Goal: Task Accomplishment & Management: Use online tool/utility

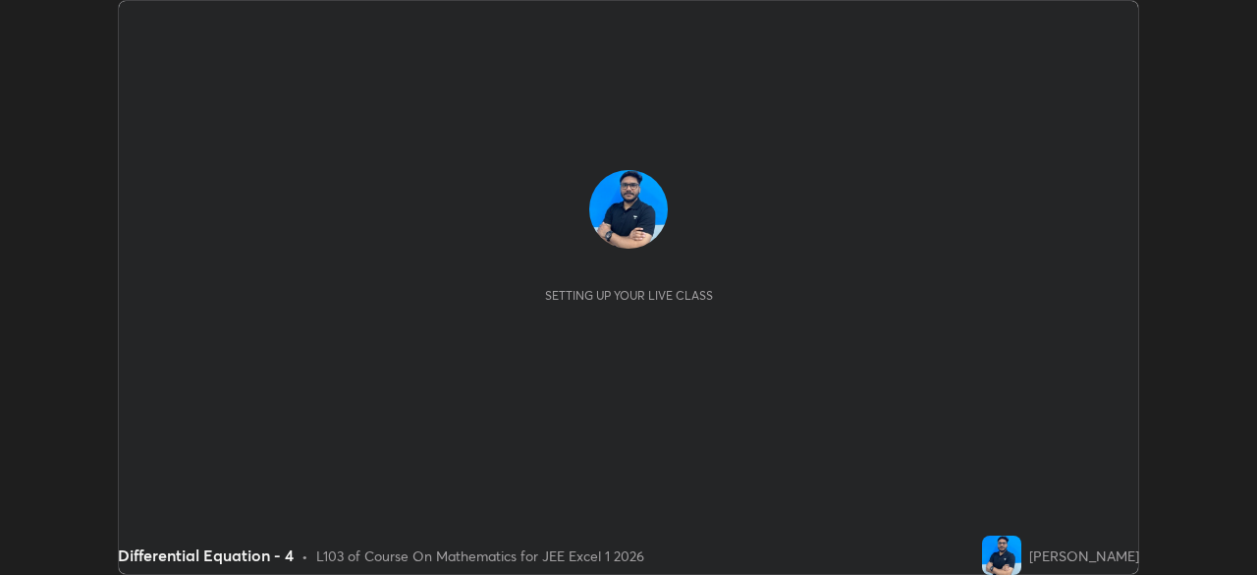
scroll to position [575, 1256]
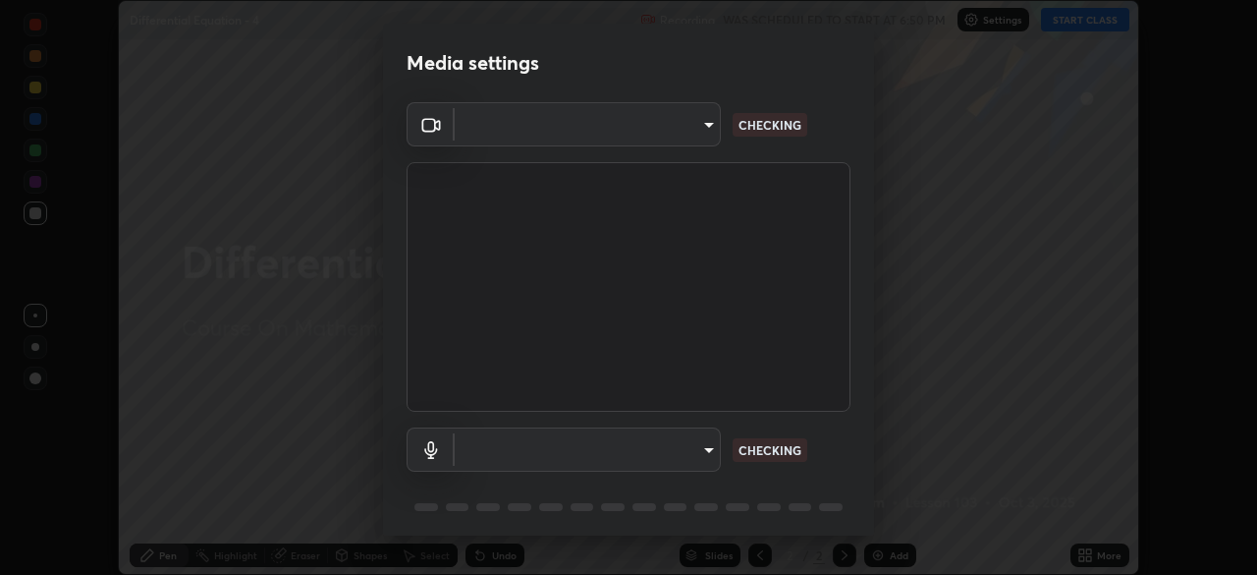
type input "5b0ce39d11be3a435715daab6ad7fa25508616855f5d18a60cdf0faa8df0ce2b"
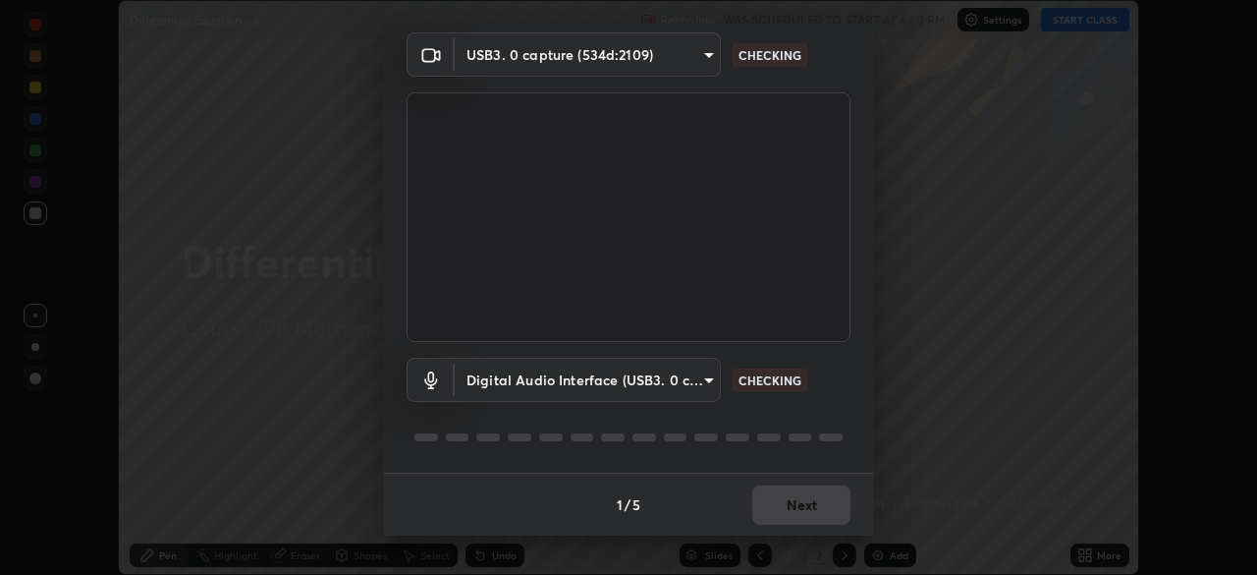
click at [707, 380] on body "Erase all Differential Equation - 4 Recording WAS SCHEDULED TO START AT 6:50 PM…" at bounding box center [628, 287] width 1257 height 575
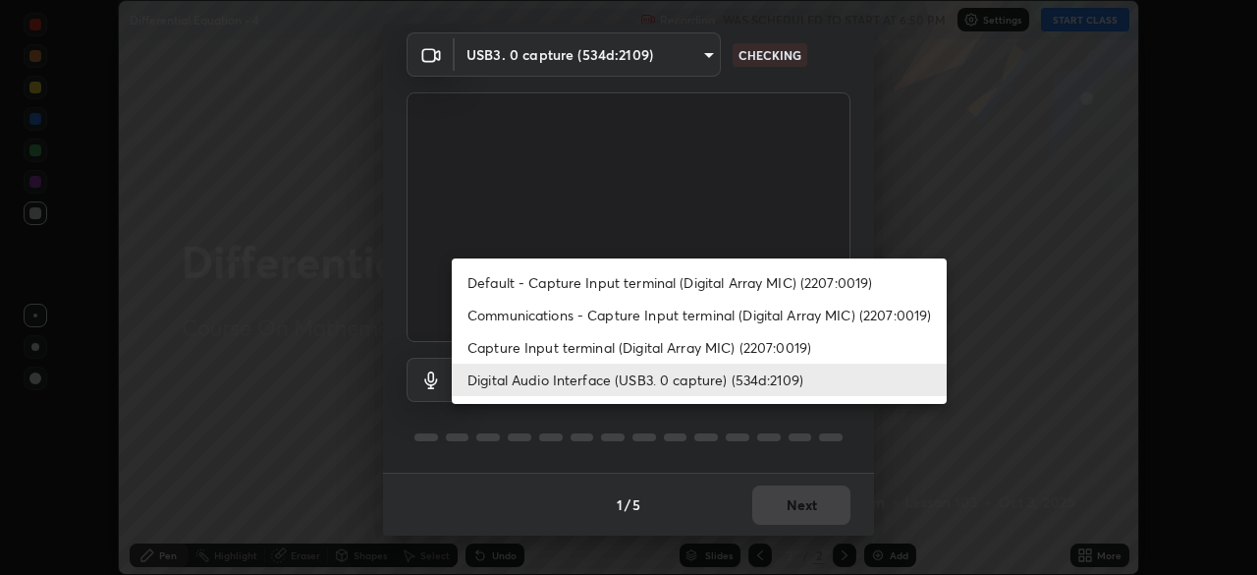
click at [717, 340] on li "Capture Input terminal (Digital Array MIC) (2207:0019)" at bounding box center [699, 347] width 495 height 32
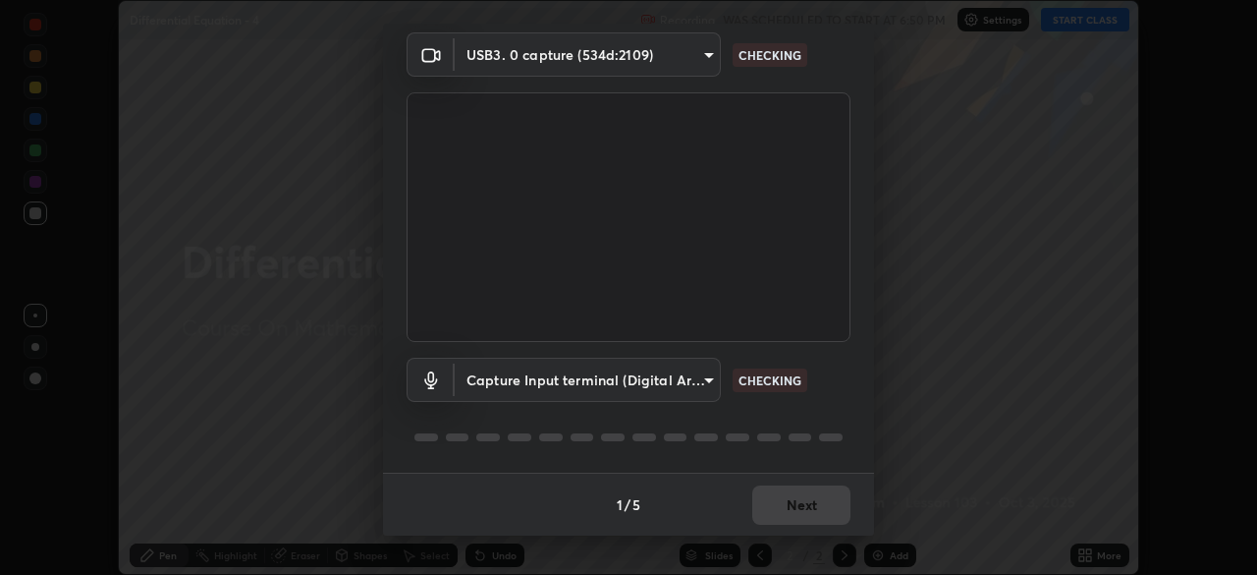
click at [692, 388] on body "Erase all Differential Equation - 4 Recording WAS SCHEDULED TO START AT 6:50 PM…" at bounding box center [628, 287] width 1257 height 575
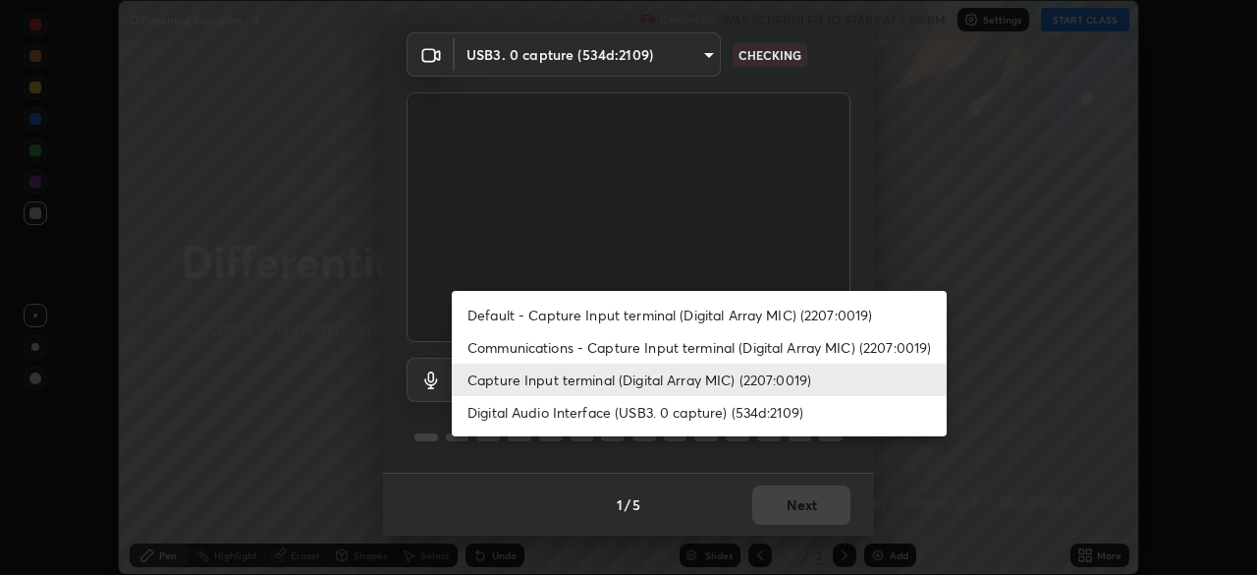
click at [691, 404] on li "Digital Audio Interface (USB3. 0 capture) (534d:2109)" at bounding box center [699, 412] width 495 height 32
type input "a79e2c37a3e820974fa073ddb46aa6e630d5ecfd19982edee8f34e1274aecea6"
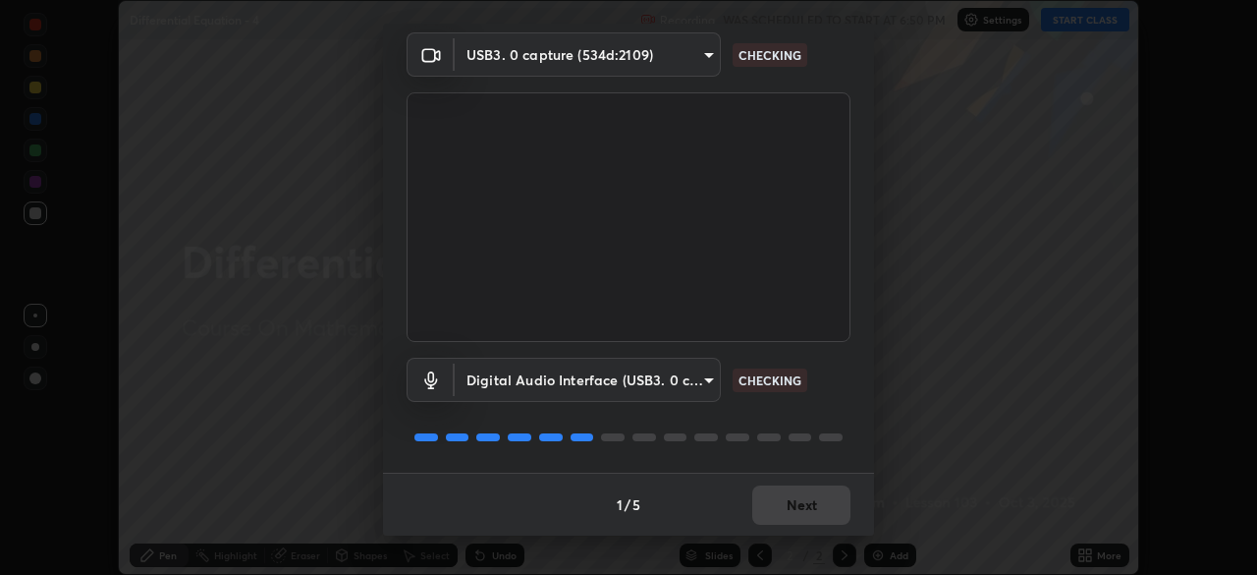
click at [705, 384] on body "Erase all Differential Equation - 4 Recording WAS SCHEDULED TO START AT 6:50 PM…" at bounding box center [628, 287] width 1257 height 575
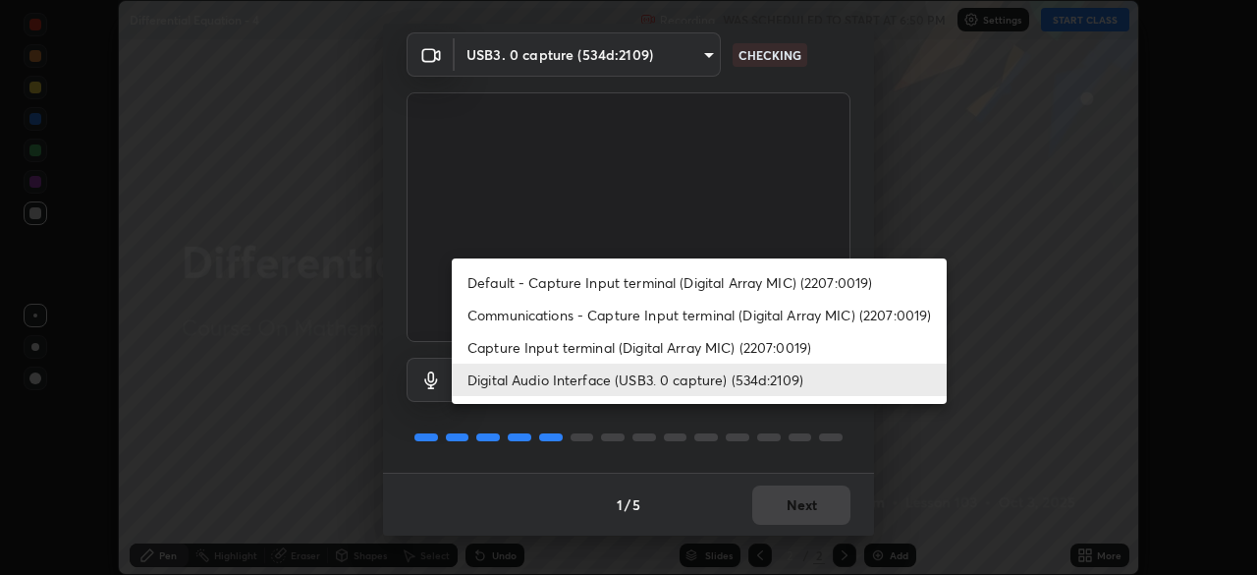
click at [707, 383] on li "Digital Audio Interface (USB3. 0 capture) (534d:2109)" at bounding box center [699, 379] width 495 height 32
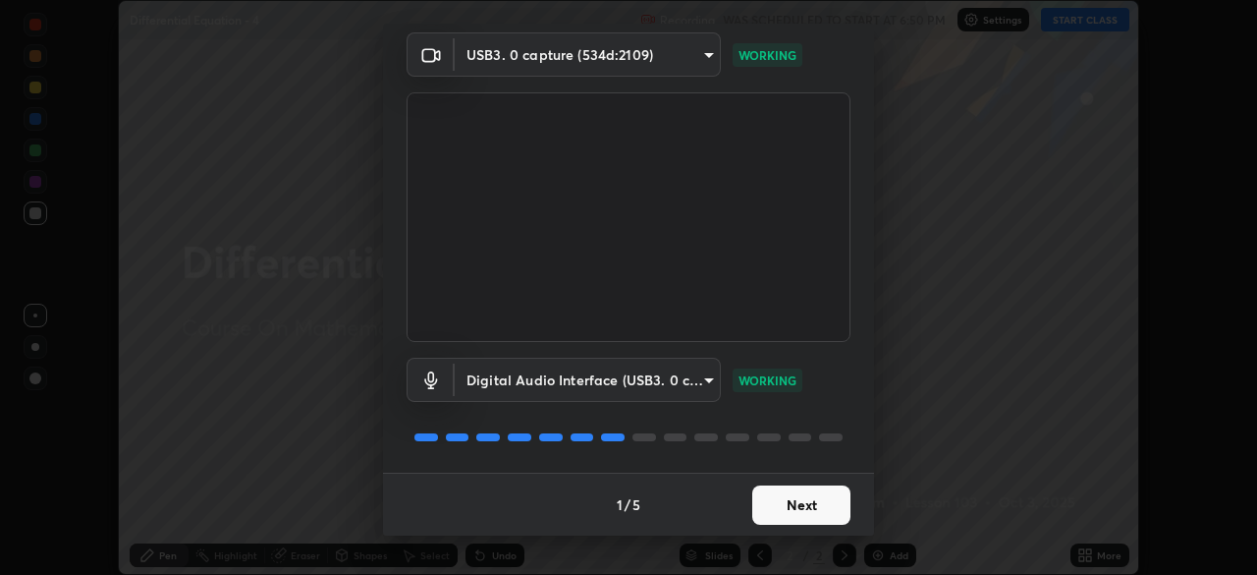
click at [795, 508] on button "Next" at bounding box center [801, 504] width 98 height 39
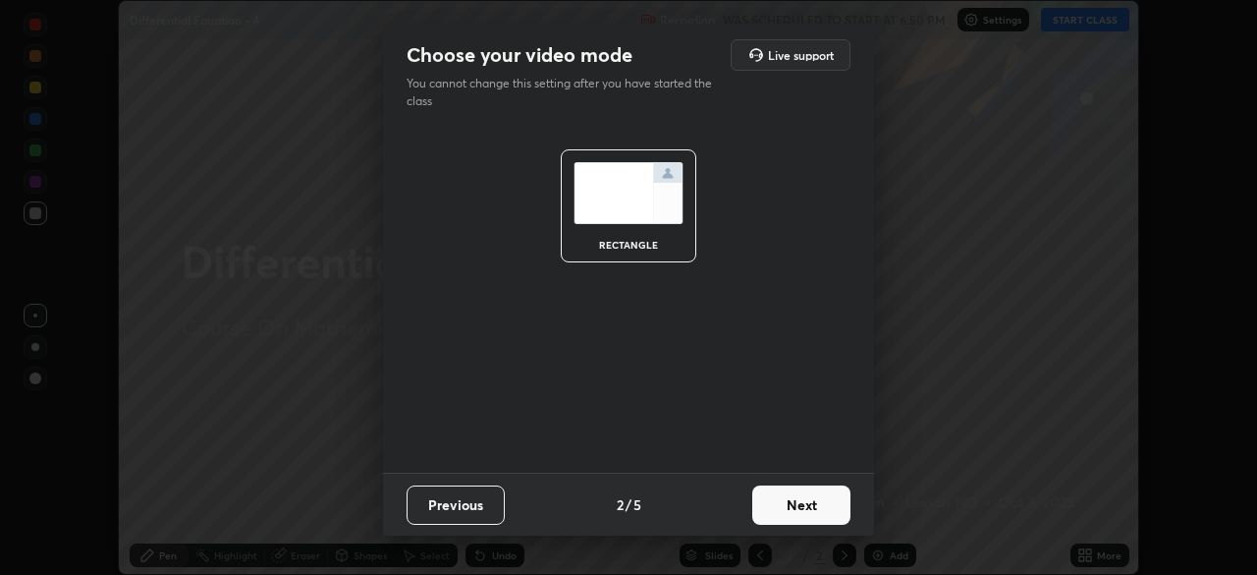
scroll to position [0, 0]
click at [792, 503] on button "Next" at bounding box center [801, 504] width 98 height 39
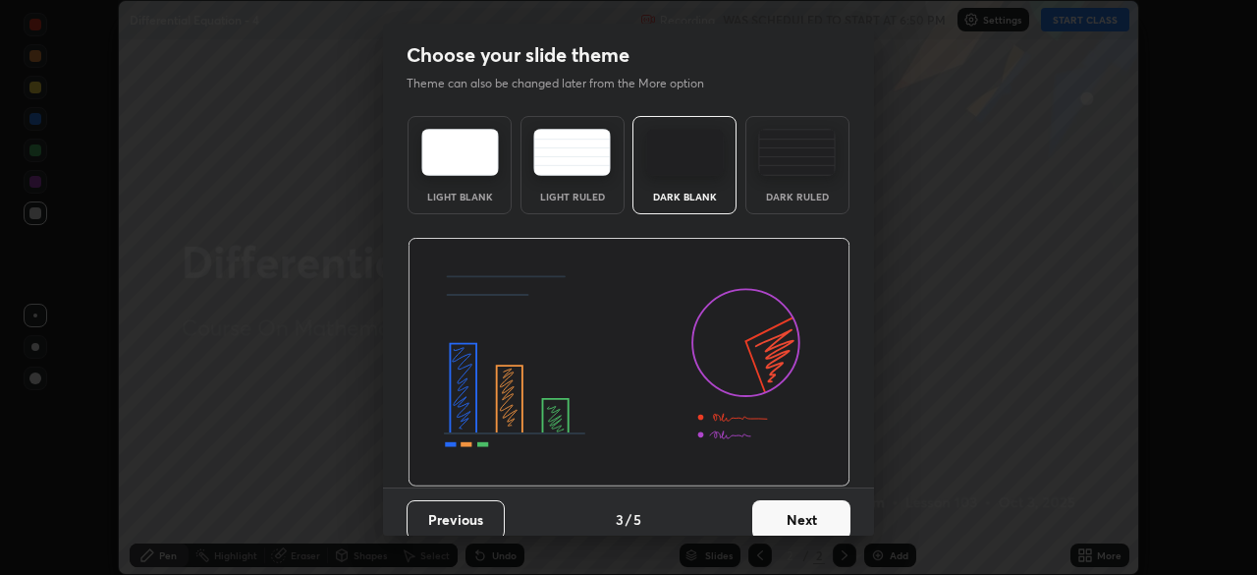
click at [791, 506] on button "Next" at bounding box center [801, 519] width 98 height 39
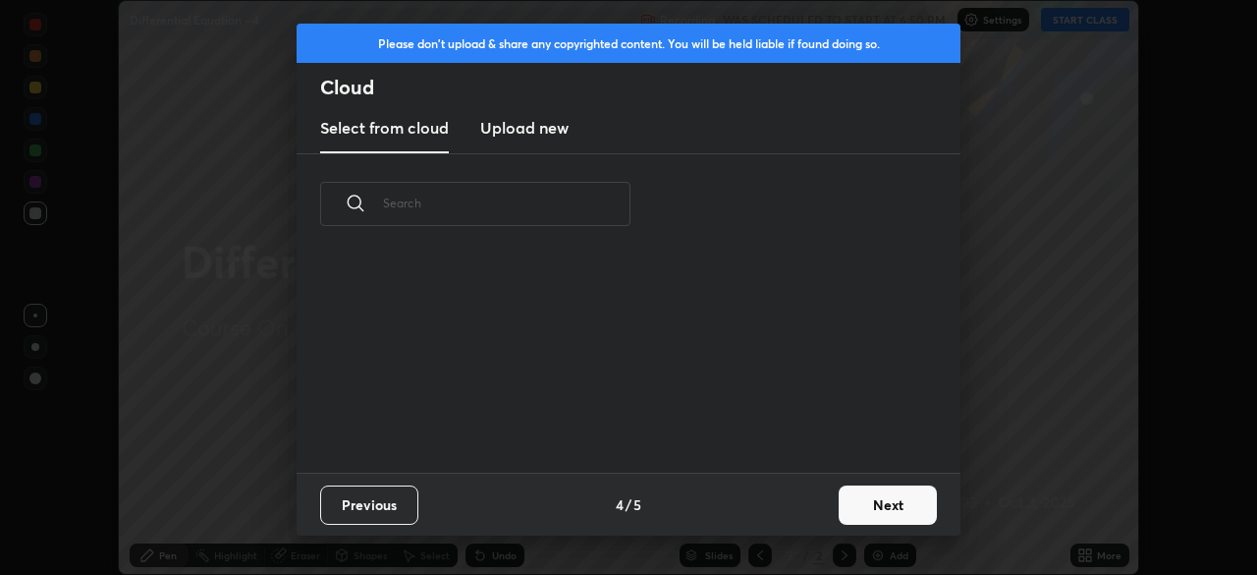
scroll to position [218, 631]
click at [863, 496] on button "Next" at bounding box center [888, 504] width 98 height 39
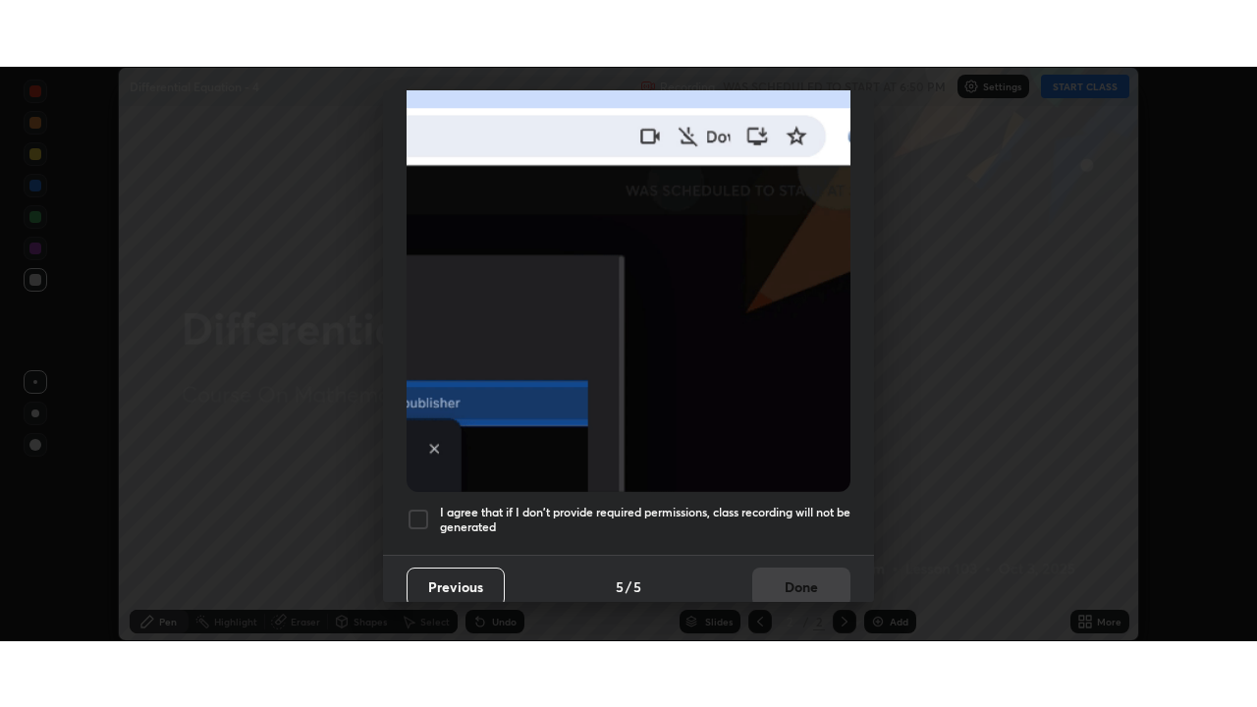
scroll to position [471, 0]
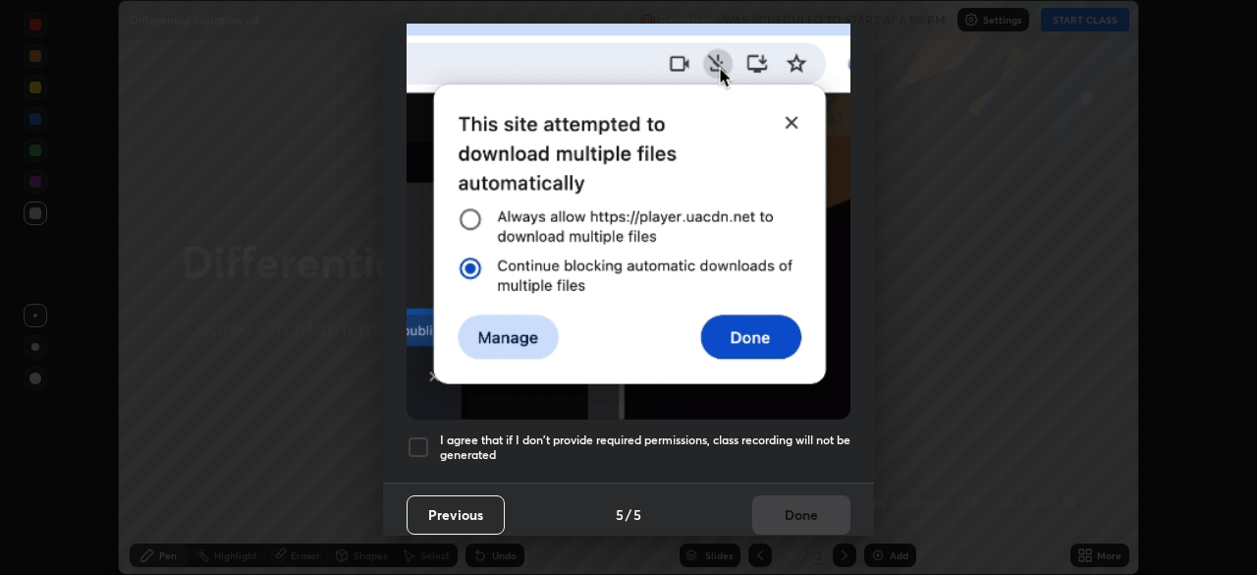
click at [716, 449] on h5 "I agree that if I don't provide required permissions, class recording will not …" at bounding box center [645, 447] width 411 height 30
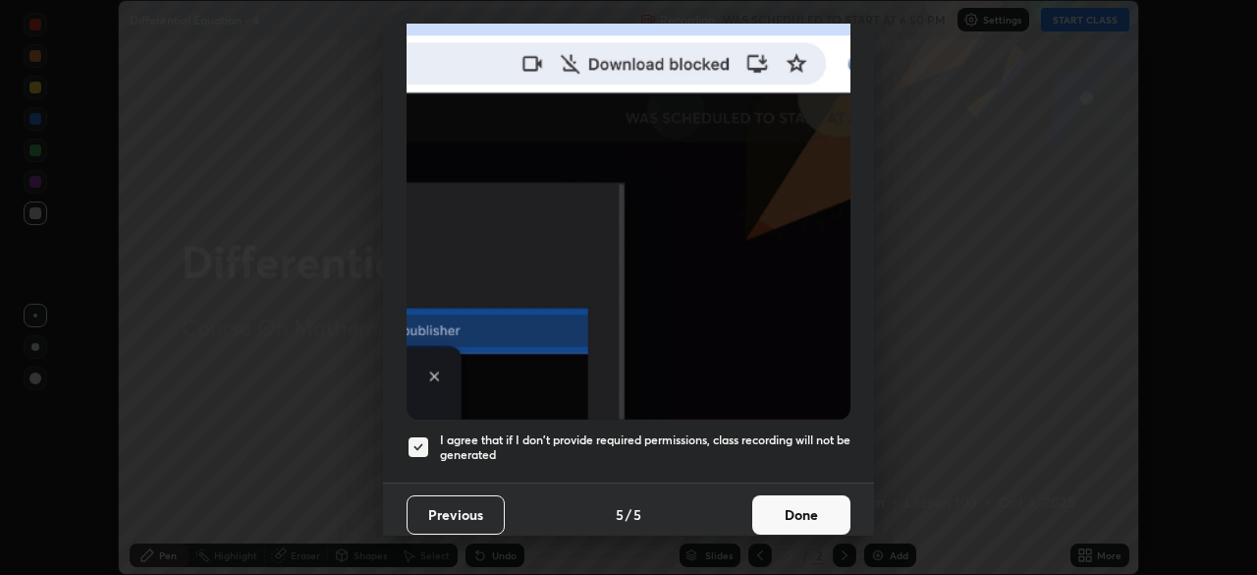
click at [791, 495] on button "Done" at bounding box center [801, 514] width 98 height 39
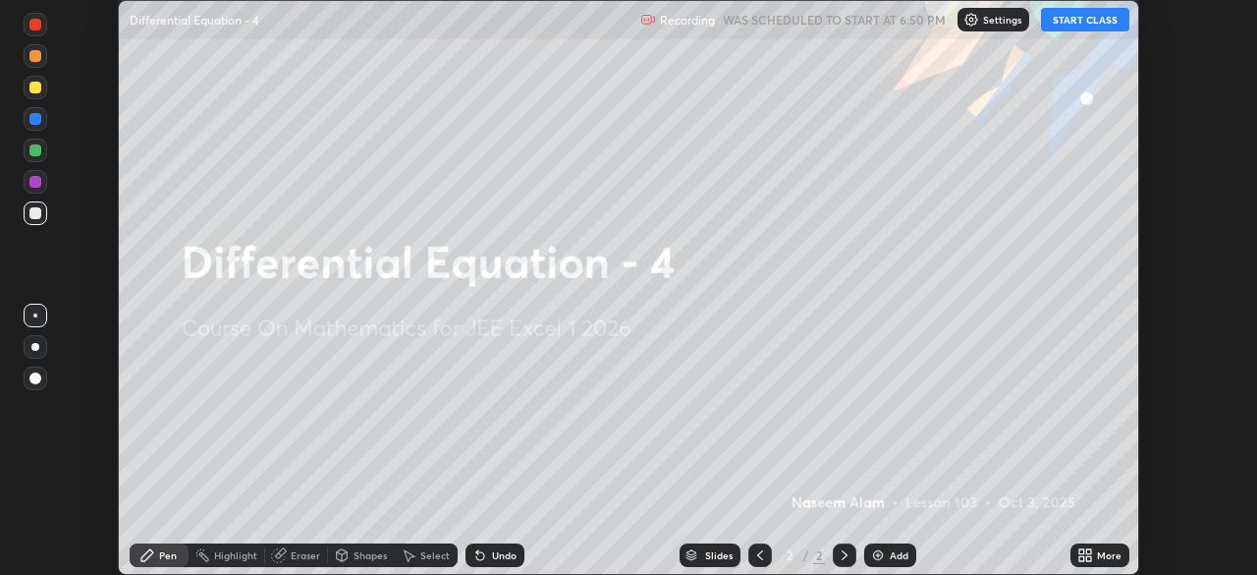
click at [1082, 550] on icon at bounding box center [1082, 551] width 5 height 5
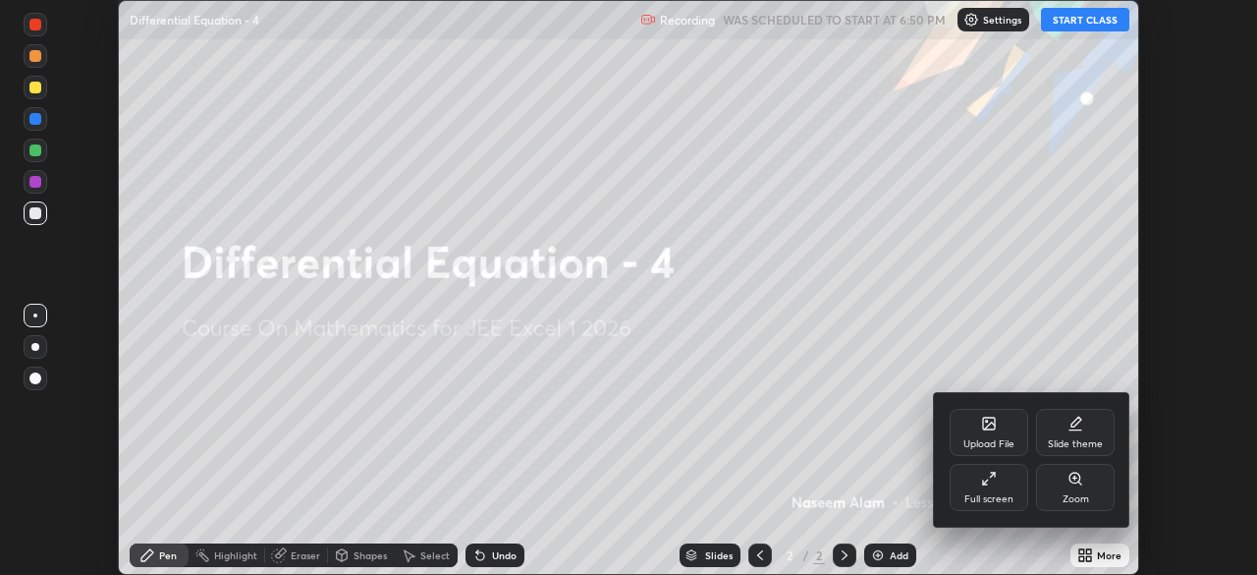
click at [1008, 491] on div "Full screen" at bounding box center [989, 487] width 79 height 47
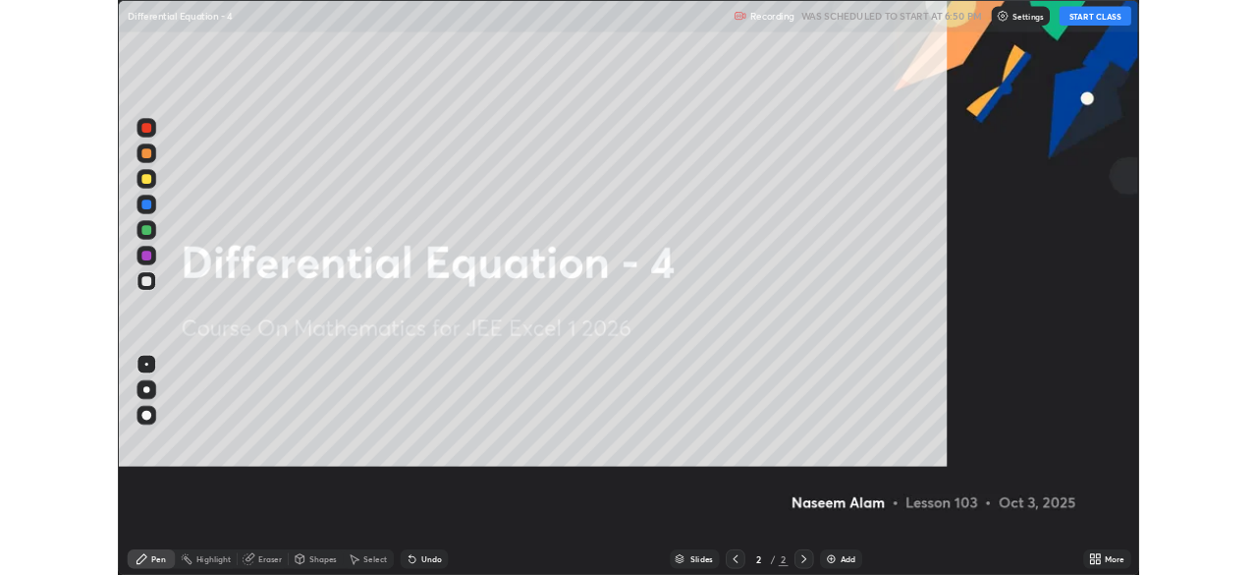
scroll to position [707, 1257]
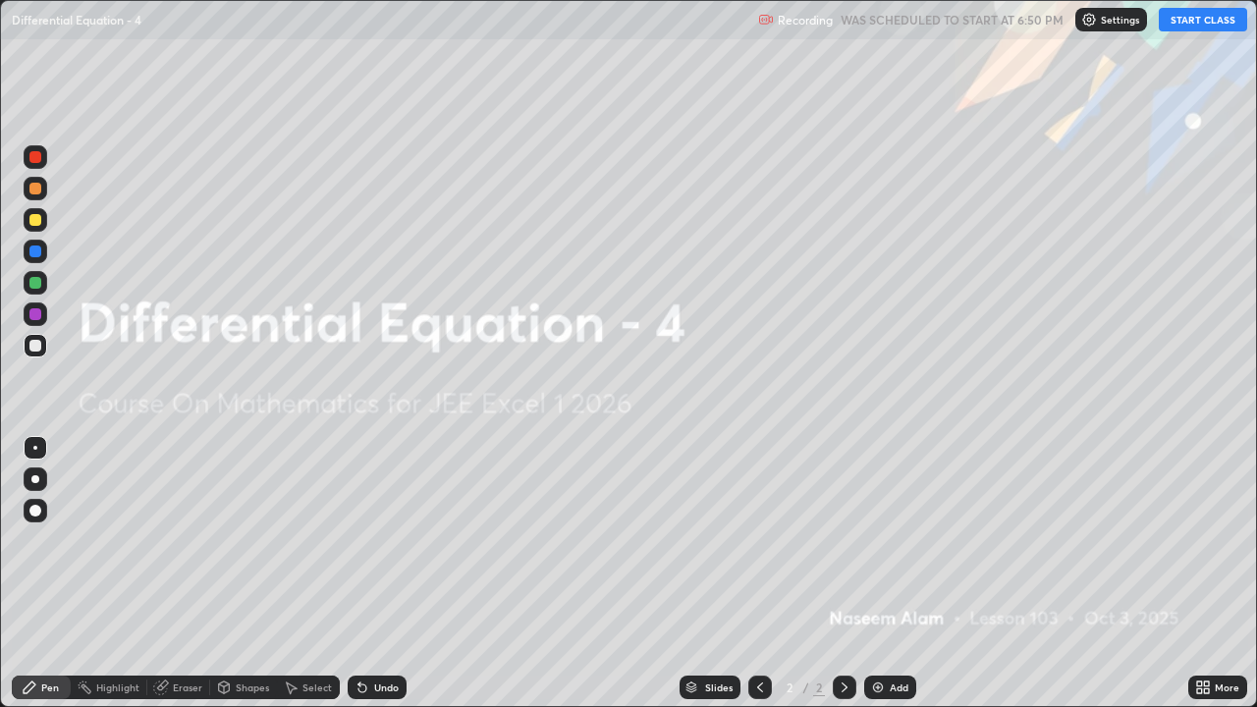
click at [1197, 22] on button "START CLASS" at bounding box center [1203, 20] width 88 height 24
click at [886, 574] on div "Add" at bounding box center [890, 688] width 52 height 24
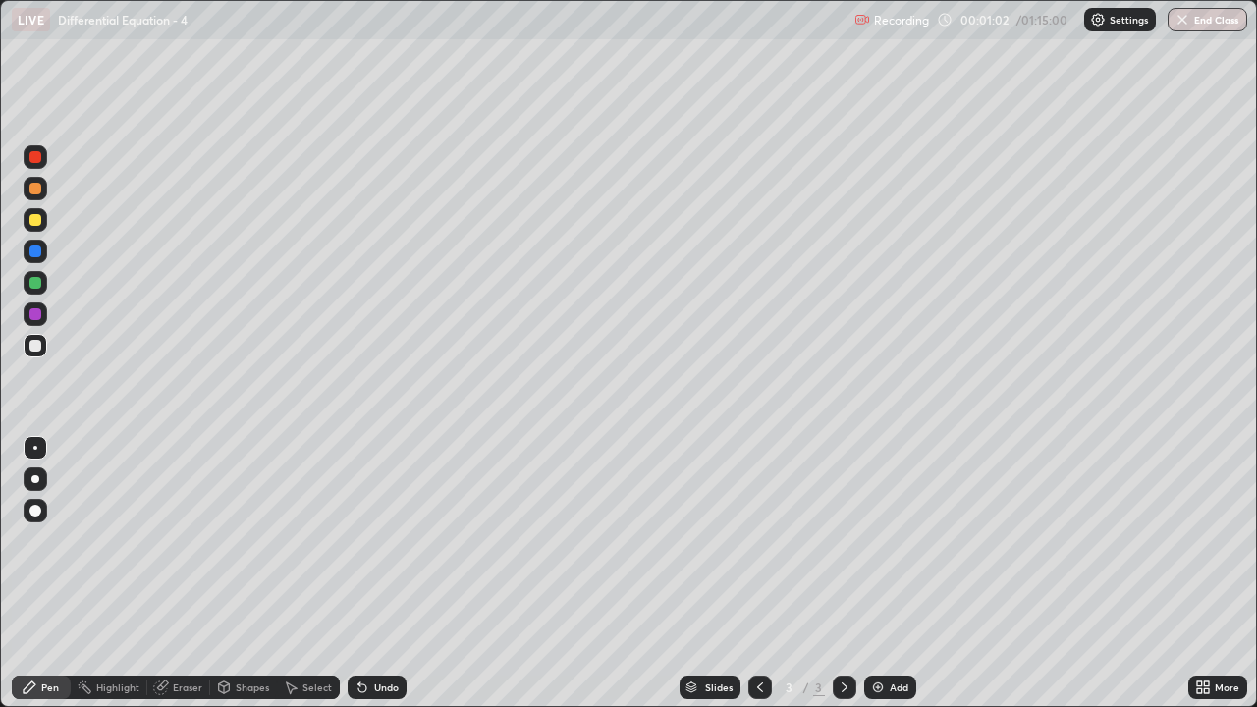
click at [391, 574] on div "Undo" at bounding box center [386, 688] width 25 height 10
click at [310, 574] on div "Select" at bounding box center [317, 688] width 29 height 10
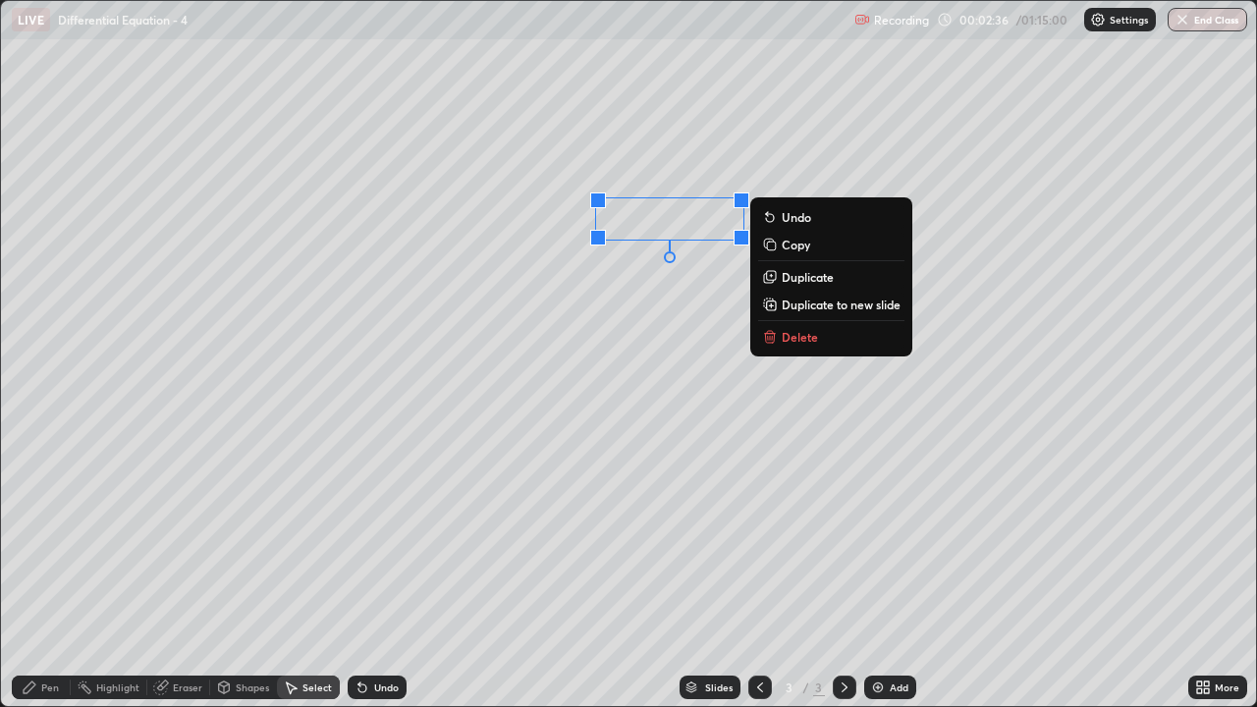
click at [799, 340] on p "Delete" at bounding box center [800, 337] width 36 height 16
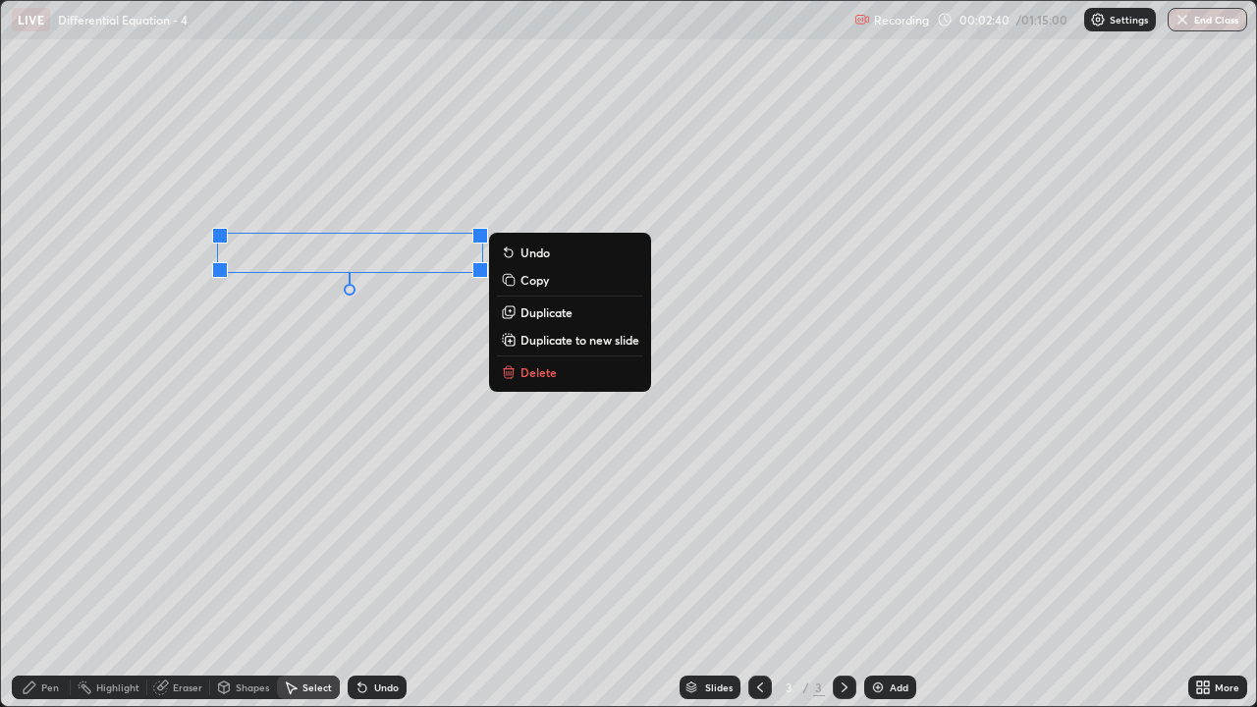
click at [264, 371] on div "0 ° Undo Copy Duplicate Duplicate to new slide Delete" at bounding box center [628, 353] width 1255 height 705
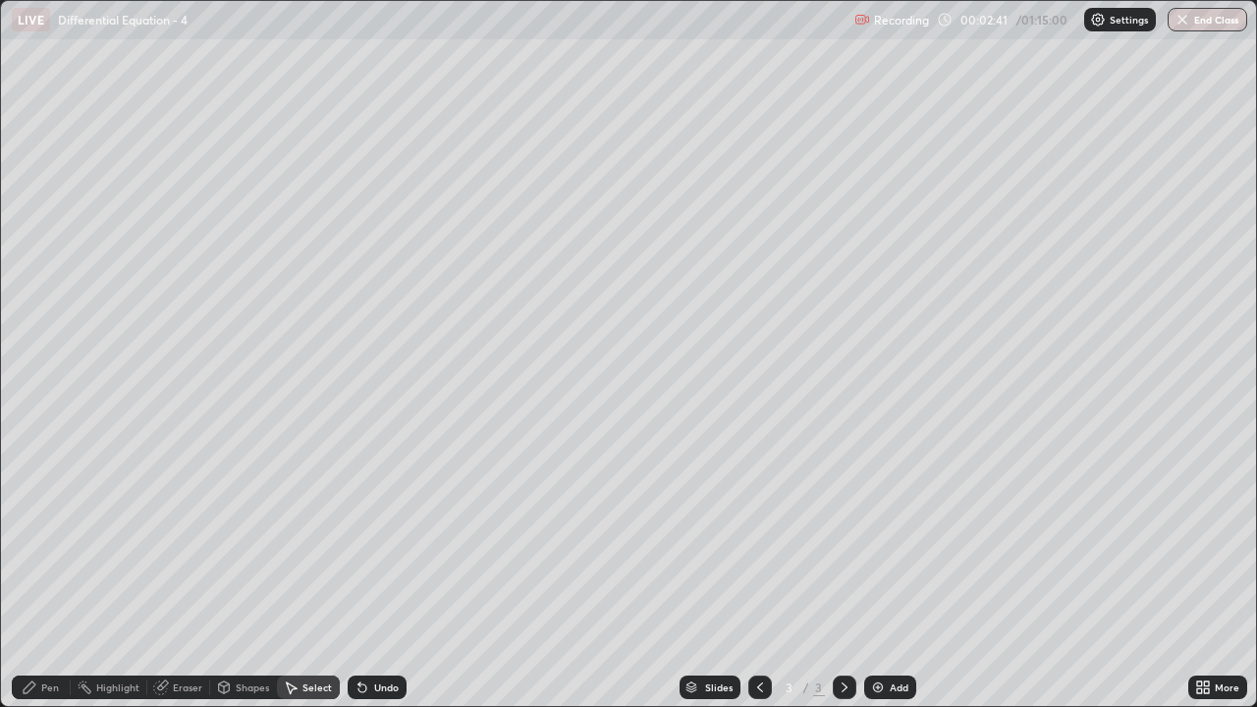
click at [35, 574] on icon at bounding box center [30, 688] width 16 height 16
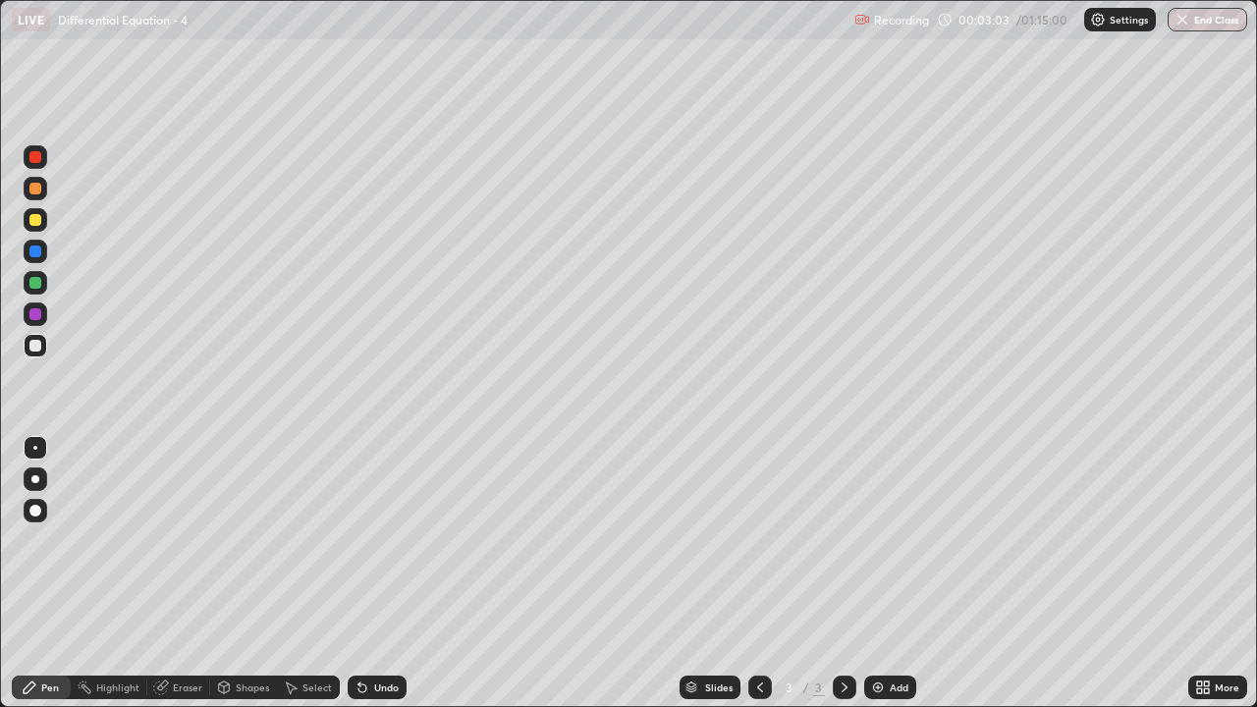
click at [374, 574] on div "Undo" at bounding box center [386, 688] width 25 height 10
click at [377, 574] on div "Undo" at bounding box center [386, 688] width 25 height 10
click at [369, 574] on div "Undo" at bounding box center [377, 688] width 59 height 24
click at [874, 574] on img at bounding box center [878, 688] width 16 height 16
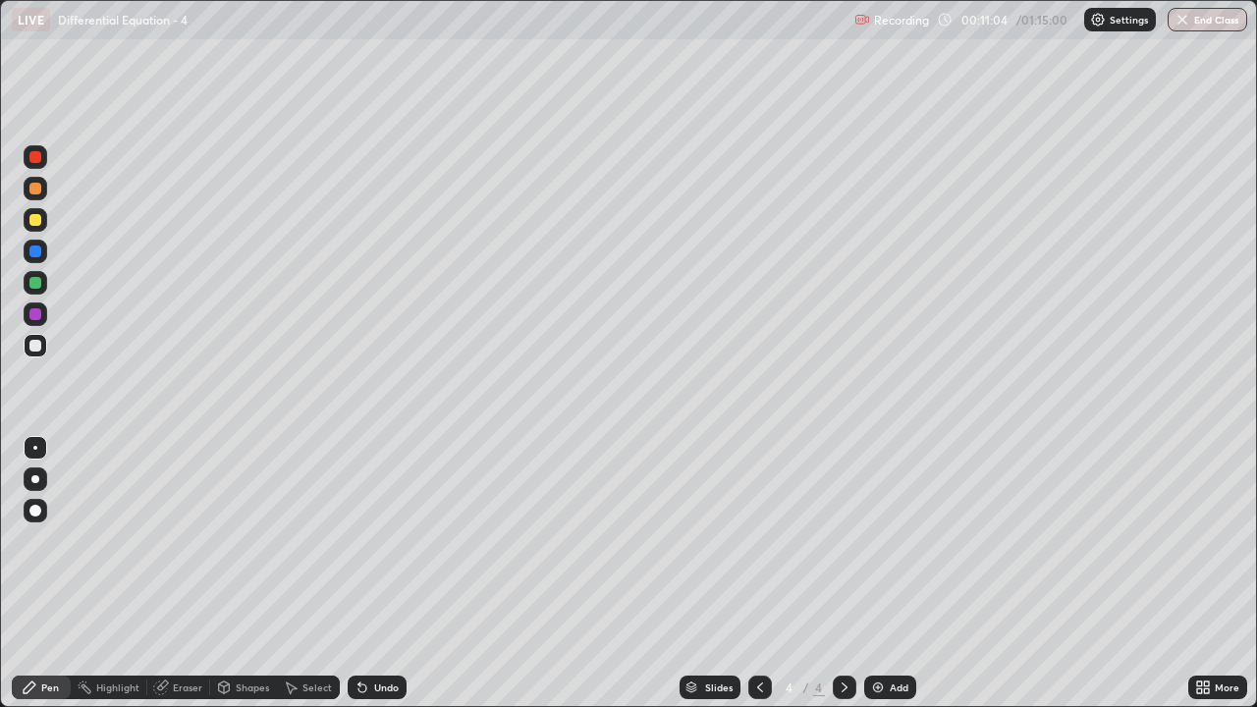
click at [374, 574] on div "Undo" at bounding box center [386, 688] width 25 height 10
click at [378, 574] on div "Undo" at bounding box center [386, 688] width 25 height 10
click at [384, 574] on div "Undo" at bounding box center [386, 688] width 25 height 10
click at [320, 574] on div "Select" at bounding box center [317, 688] width 29 height 10
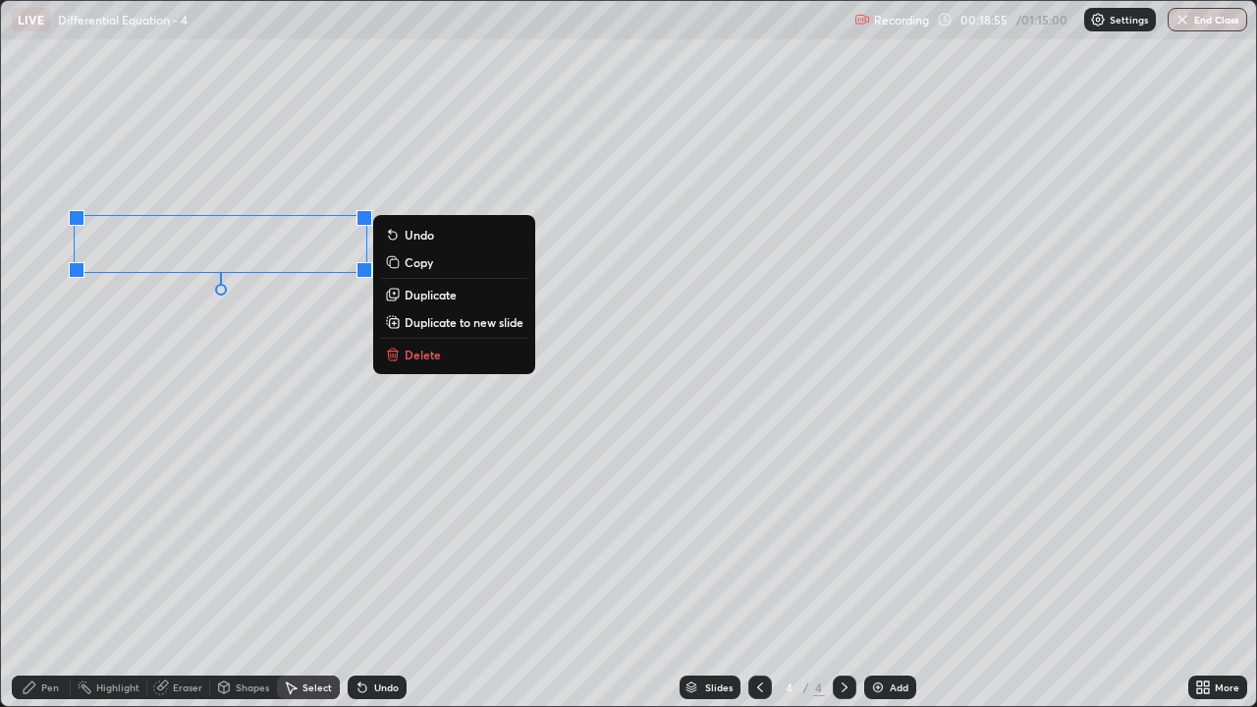
click at [414, 323] on p "Duplicate to new slide" at bounding box center [464, 322] width 119 height 16
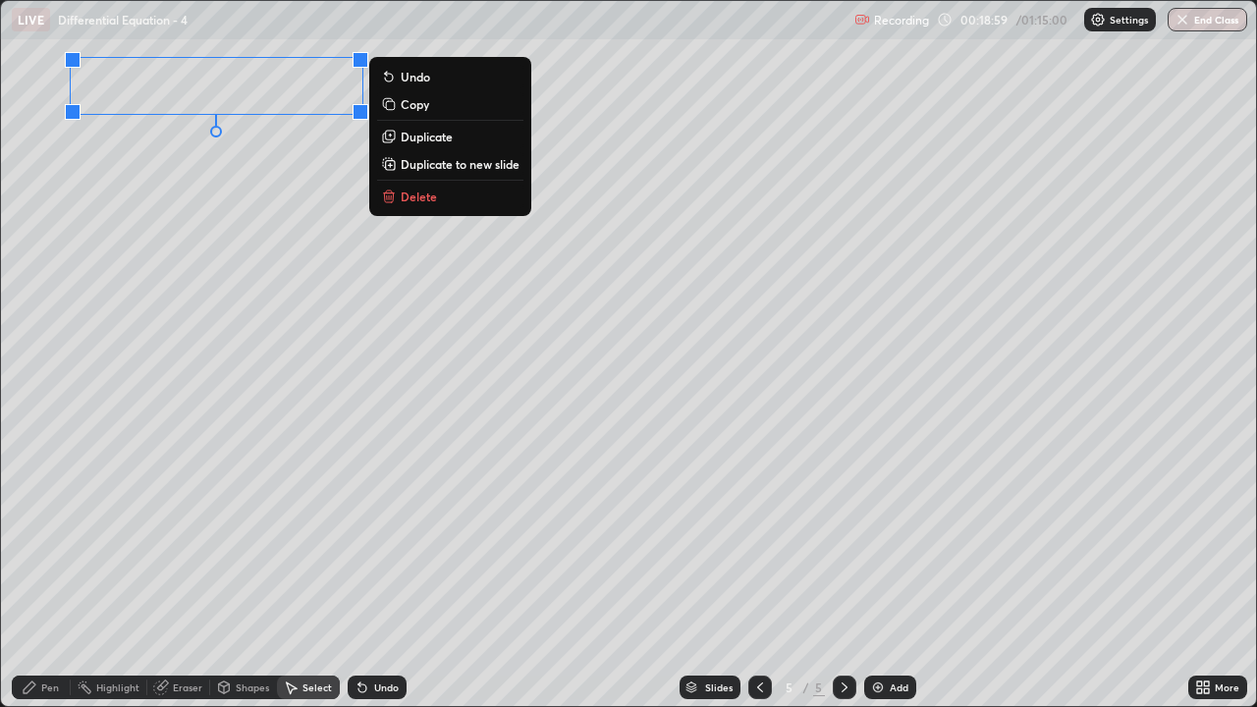
click at [201, 256] on div "0 ° Undo Copy Duplicate Duplicate to new slide Delete" at bounding box center [628, 353] width 1255 height 705
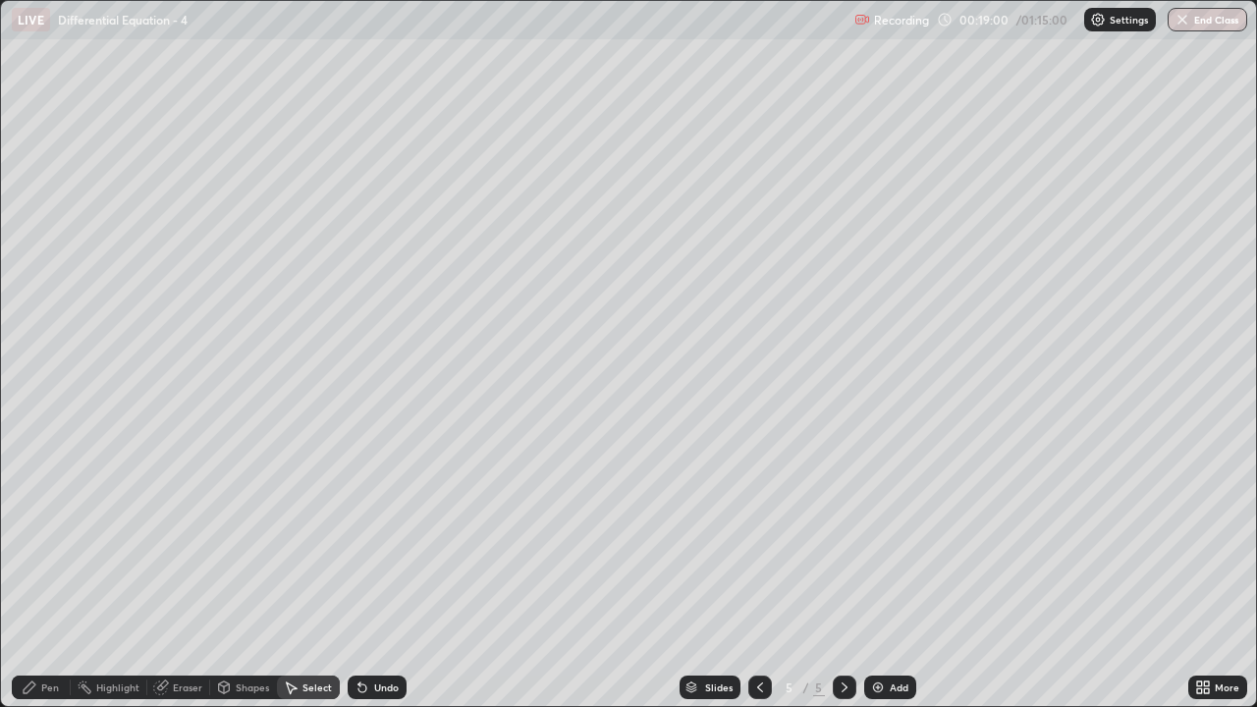
click at [41, 574] on div "Pen" at bounding box center [50, 688] width 18 height 10
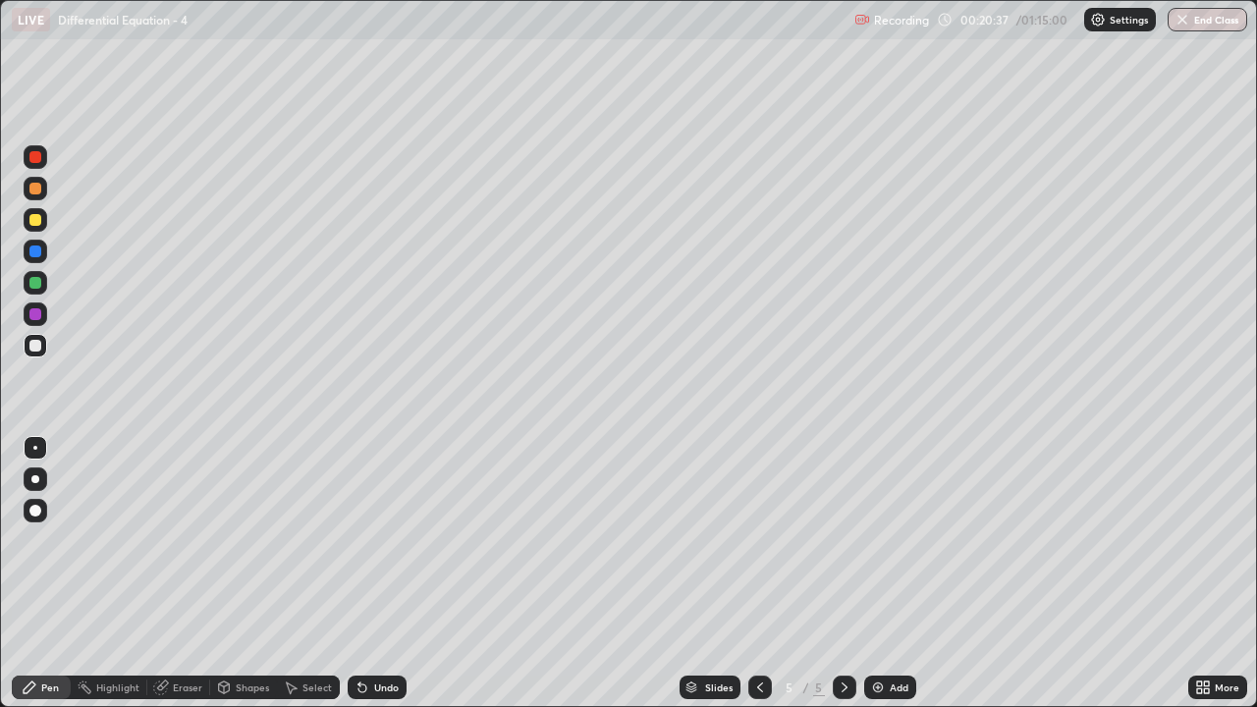
click at [758, 574] on icon at bounding box center [760, 688] width 16 height 16
click at [316, 574] on div "Select" at bounding box center [317, 688] width 29 height 10
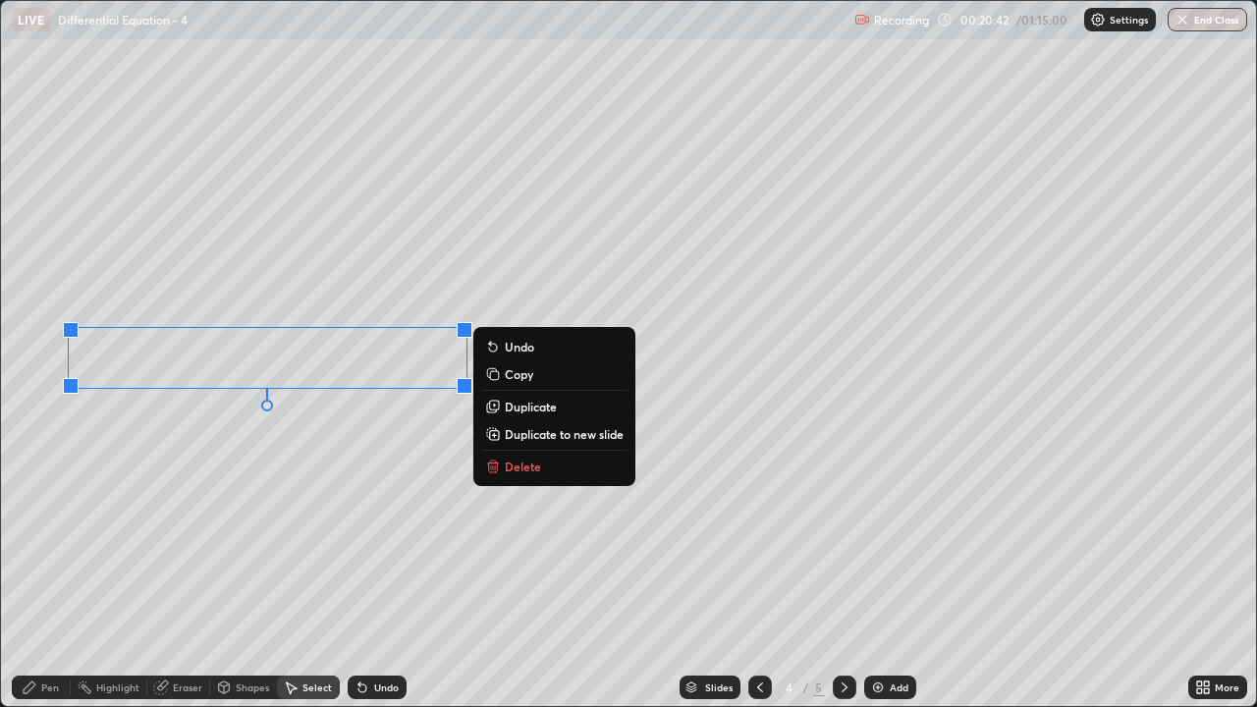
click at [517, 380] on p "Copy" at bounding box center [519, 374] width 28 height 16
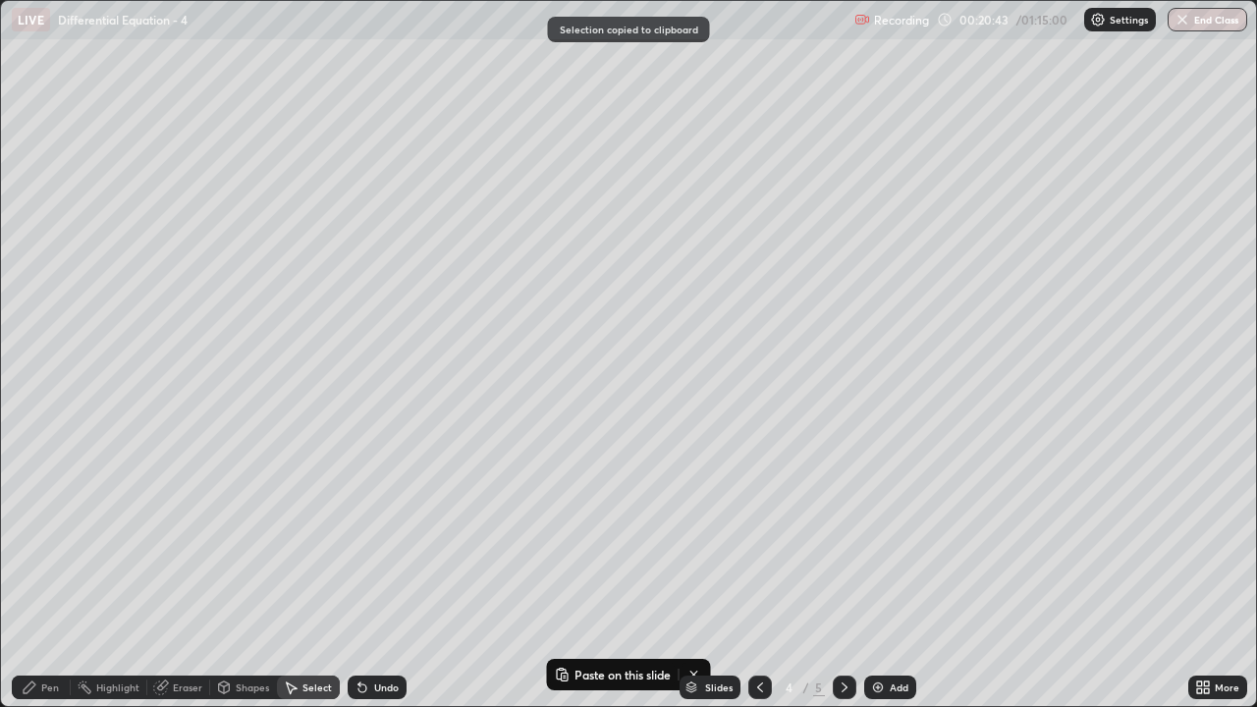
click at [840, 574] on icon at bounding box center [845, 688] width 16 height 16
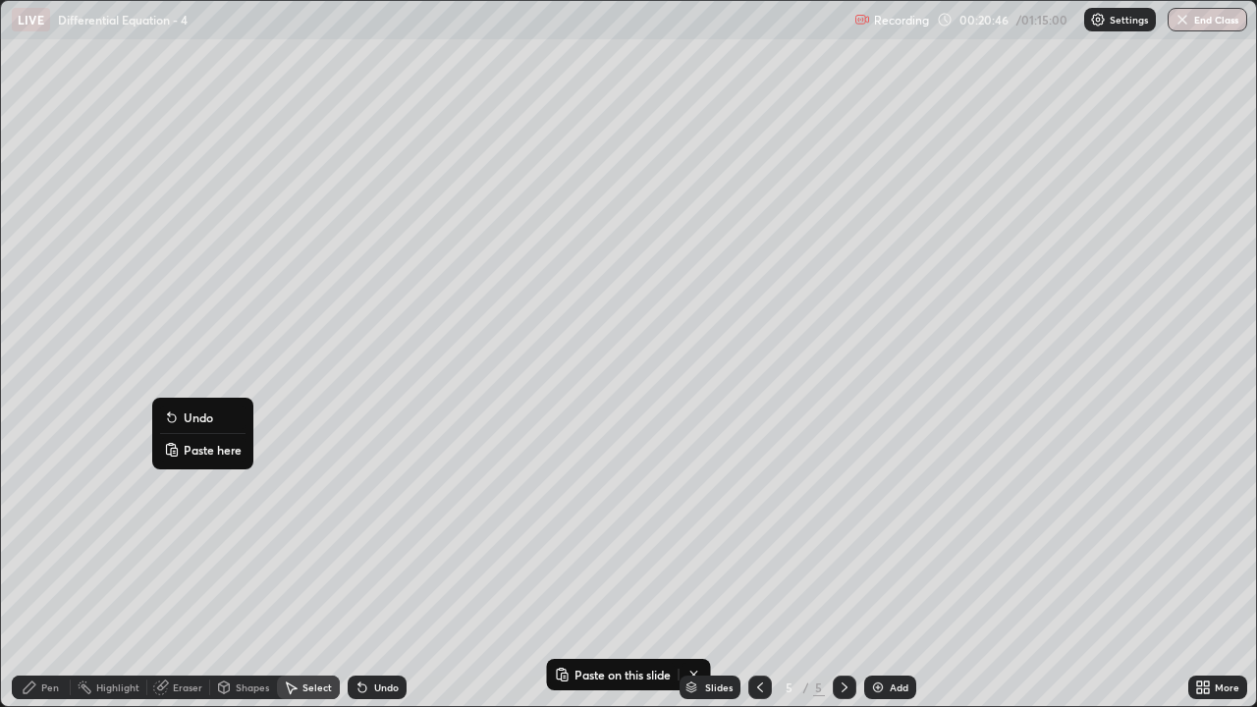
click at [197, 444] on p "Paste here" at bounding box center [213, 450] width 58 height 16
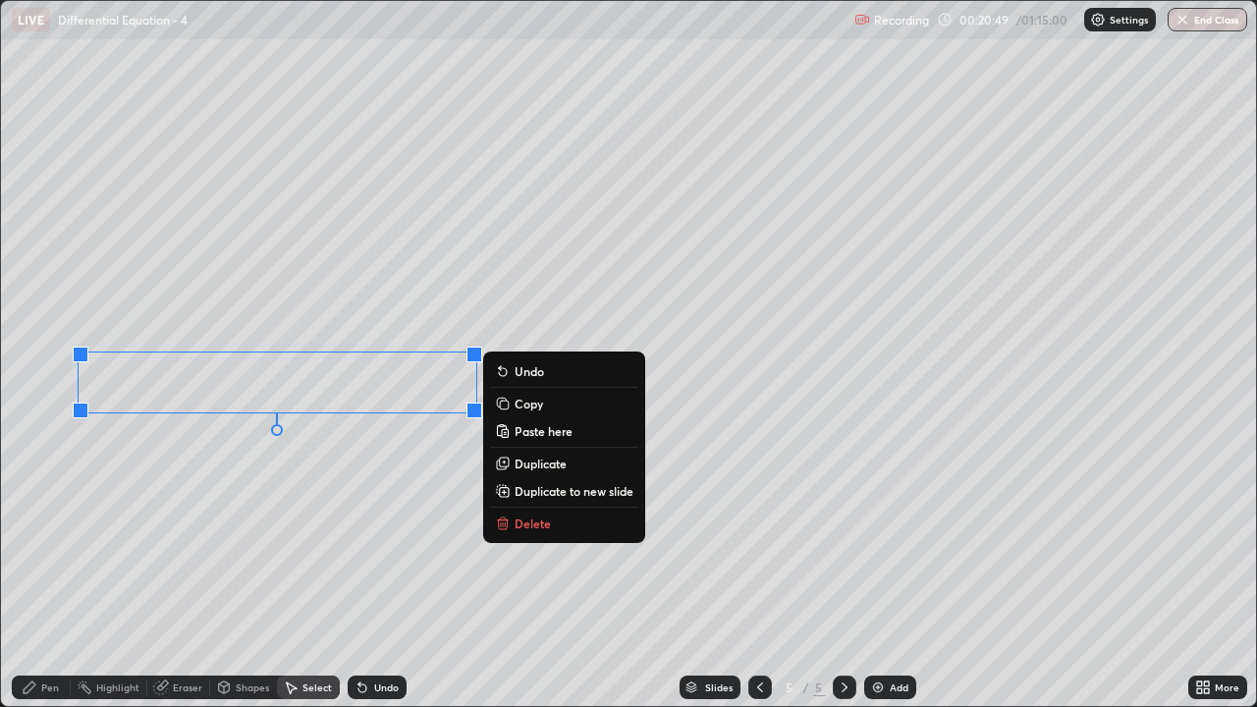
click at [116, 486] on div "0 ° Undo Copy Paste here Duplicate Duplicate to new slide Delete" at bounding box center [628, 353] width 1255 height 705
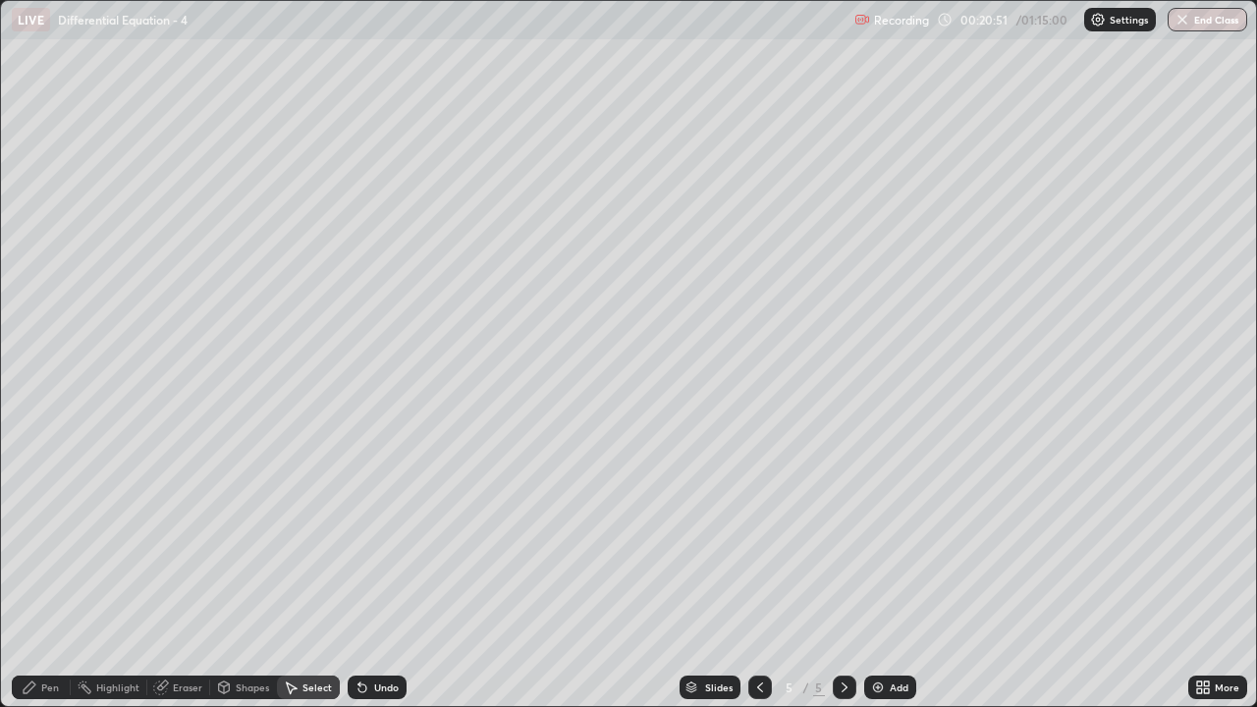
click at [164, 574] on icon at bounding box center [160, 688] width 13 height 13
click at [33, 574] on div "Pen" at bounding box center [41, 688] width 59 height 24
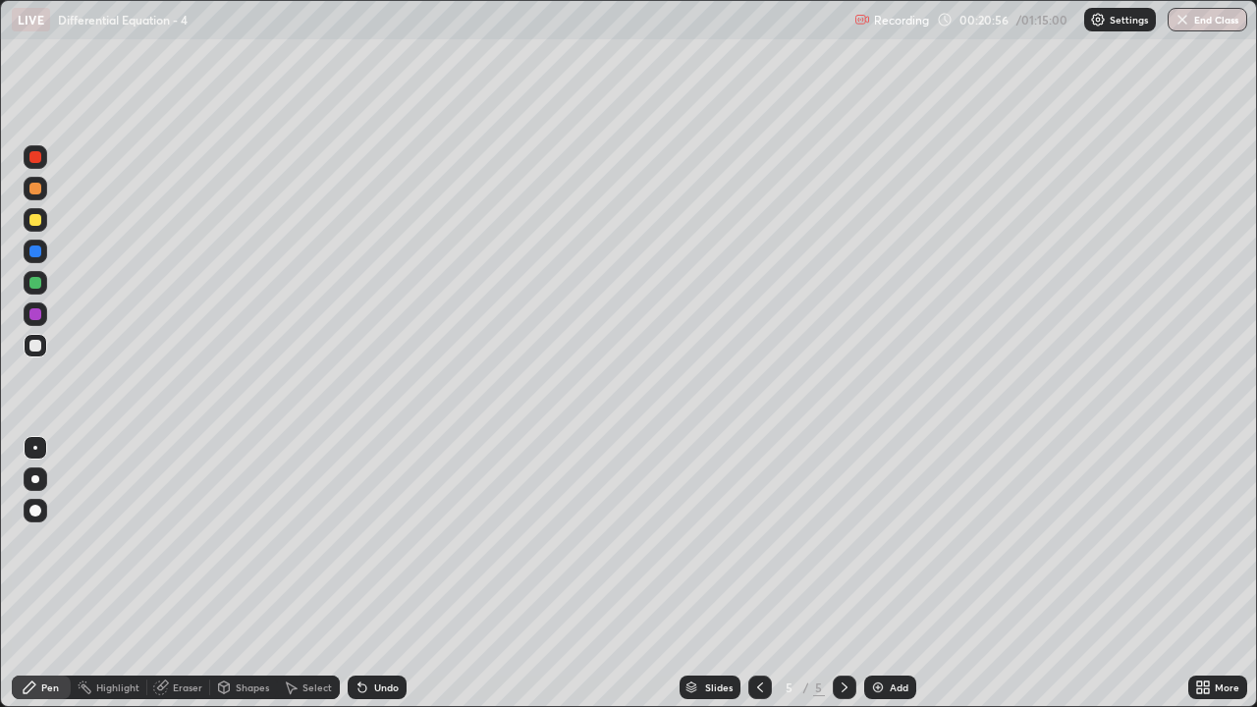
click at [758, 574] on icon at bounding box center [760, 688] width 16 height 16
click at [843, 574] on icon at bounding box center [845, 688] width 16 height 16
click at [391, 574] on div "Undo" at bounding box center [386, 688] width 25 height 10
click at [389, 574] on div "Undo" at bounding box center [386, 688] width 25 height 10
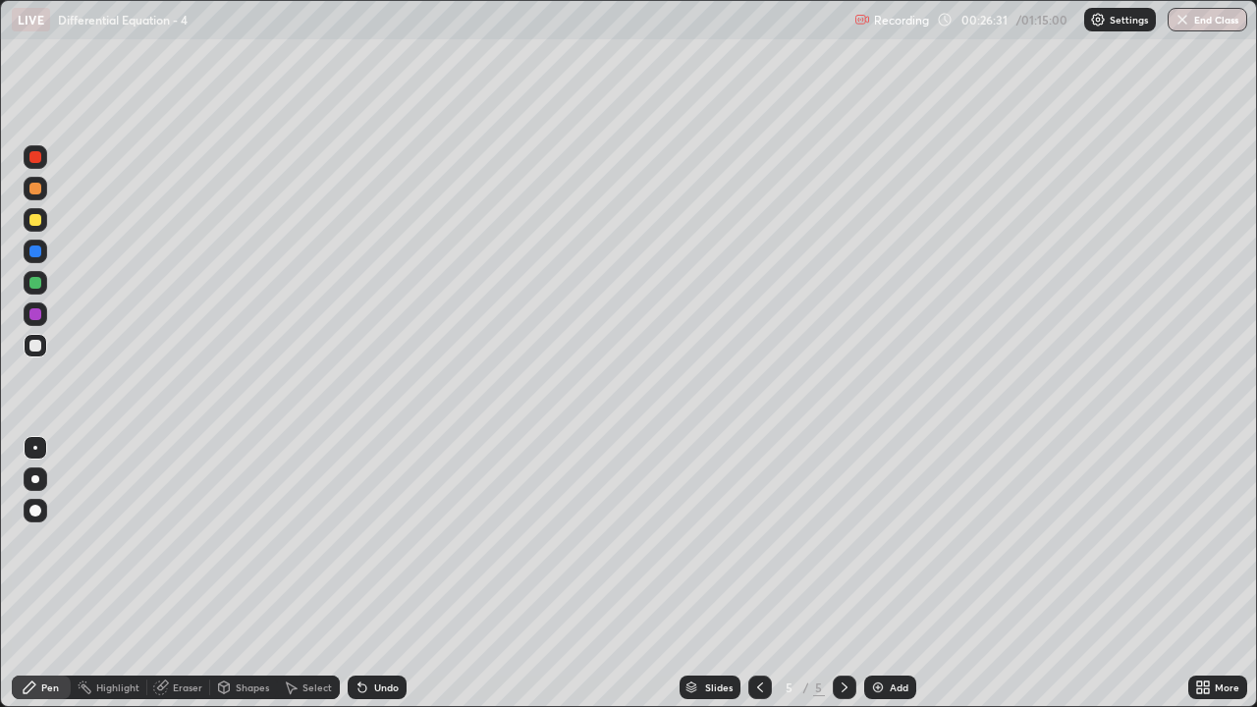
click at [388, 574] on div "Undo" at bounding box center [386, 688] width 25 height 10
click at [758, 574] on icon at bounding box center [760, 688] width 16 height 16
click at [309, 574] on div "Select" at bounding box center [317, 688] width 29 height 10
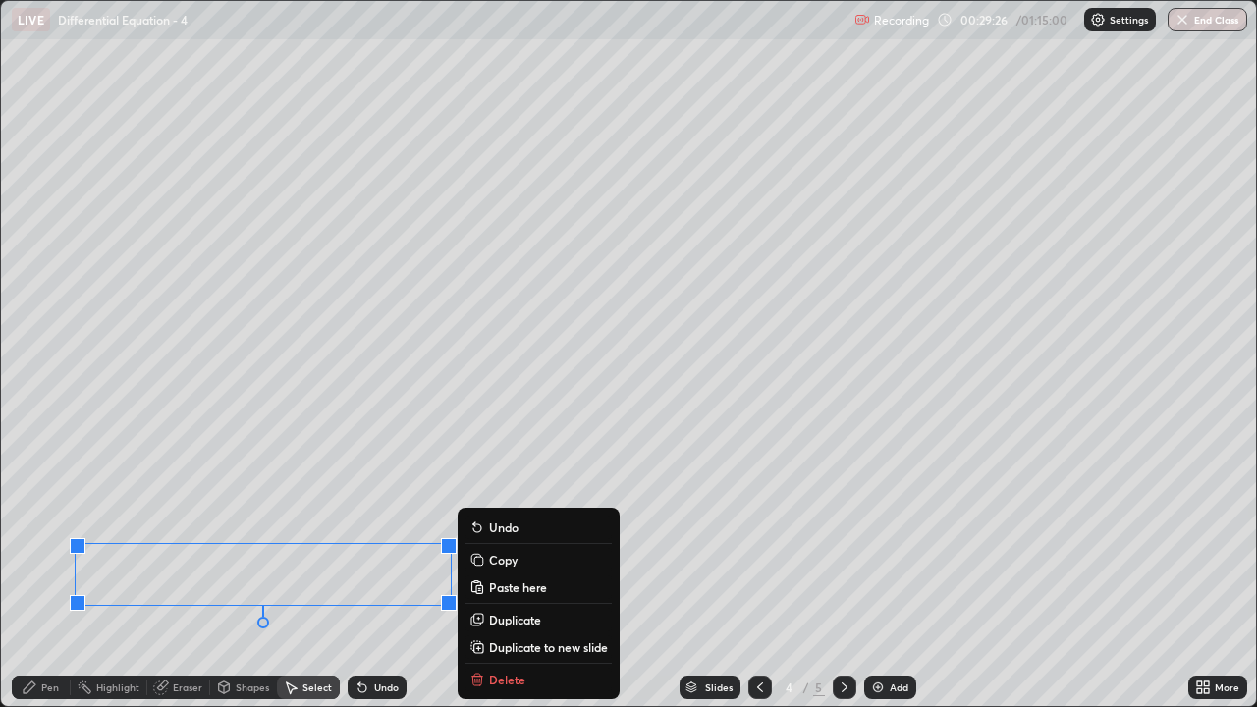
click at [493, 558] on p "Copy" at bounding box center [503, 560] width 28 height 16
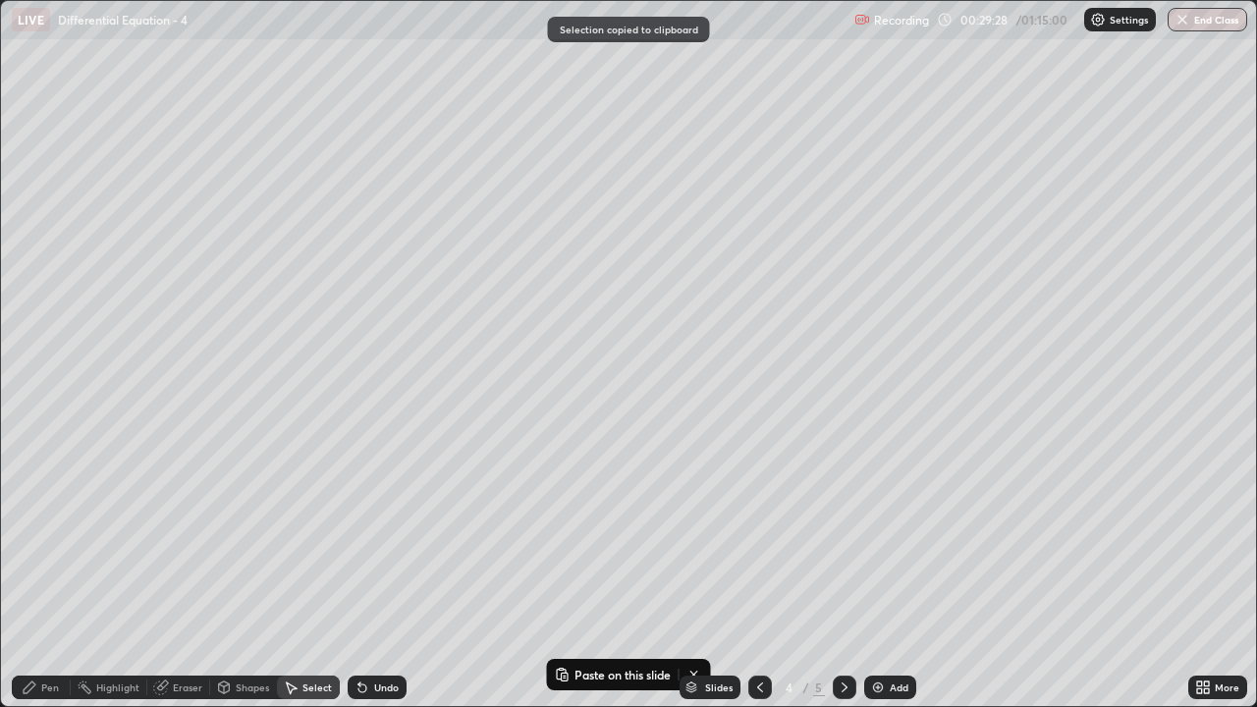
click at [840, 574] on icon at bounding box center [845, 688] width 16 height 16
click at [845, 574] on icon at bounding box center [845, 688] width 16 height 16
click at [841, 574] on icon at bounding box center [845, 688] width 16 height 16
click at [879, 574] on img at bounding box center [878, 688] width 16 height 16
click at [583, 574] on button "Paste on this slide" at bounding box center [613, 675] width 124 height 24
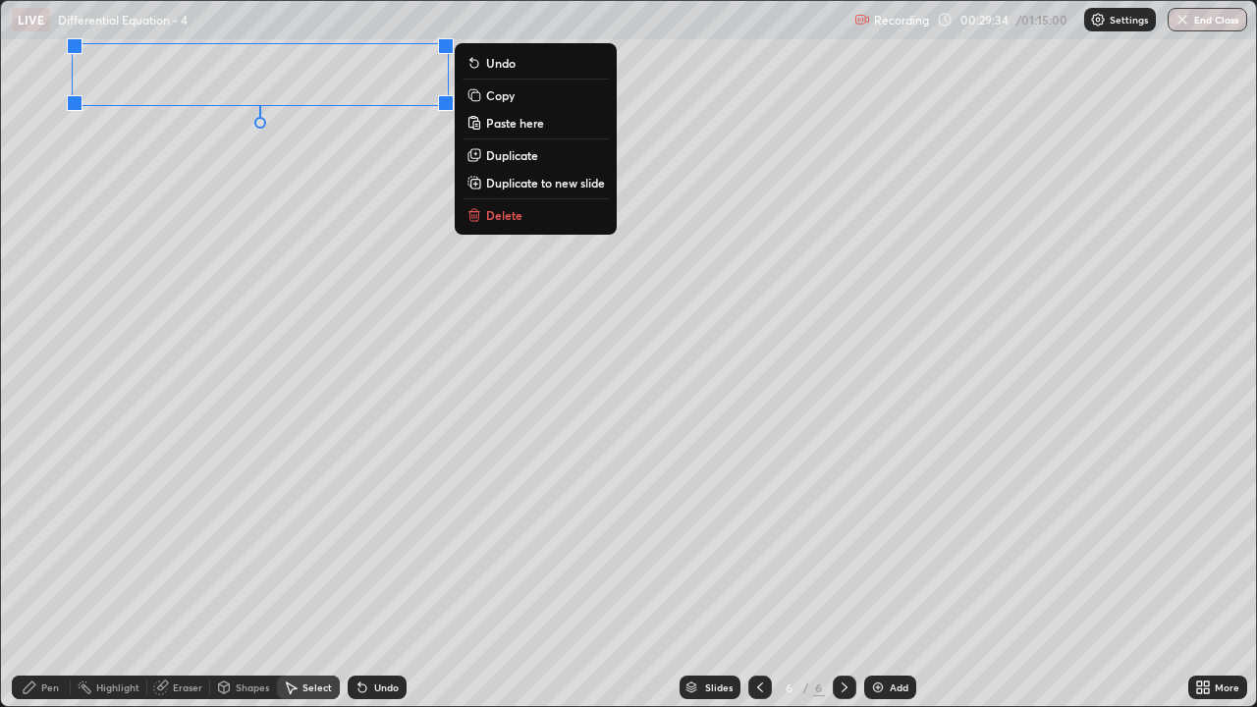
click at [223, 198] on div "0 ° Undo Copy Paste here Duplicate Duplicate to new slide Delete" at bounding box center [628, 353] width 1255 height 705
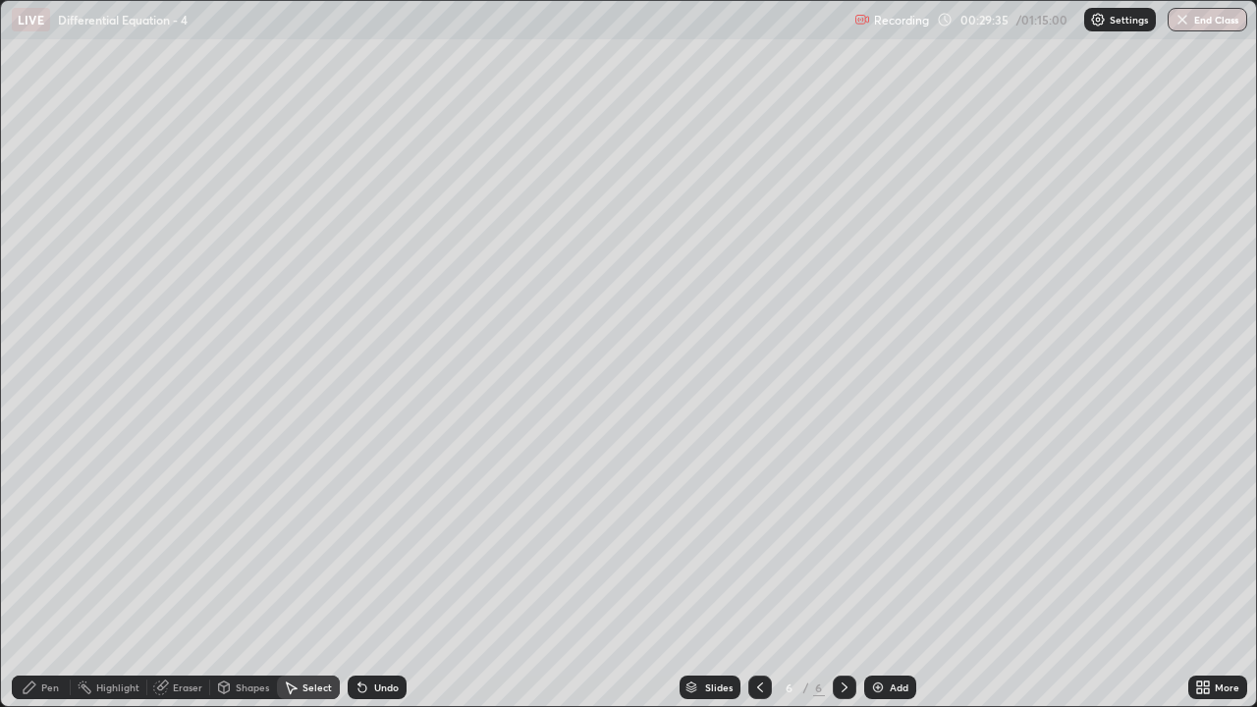
click at [42, 574] on div "Pen" at bounding box center [50, 688] width 18 height 10
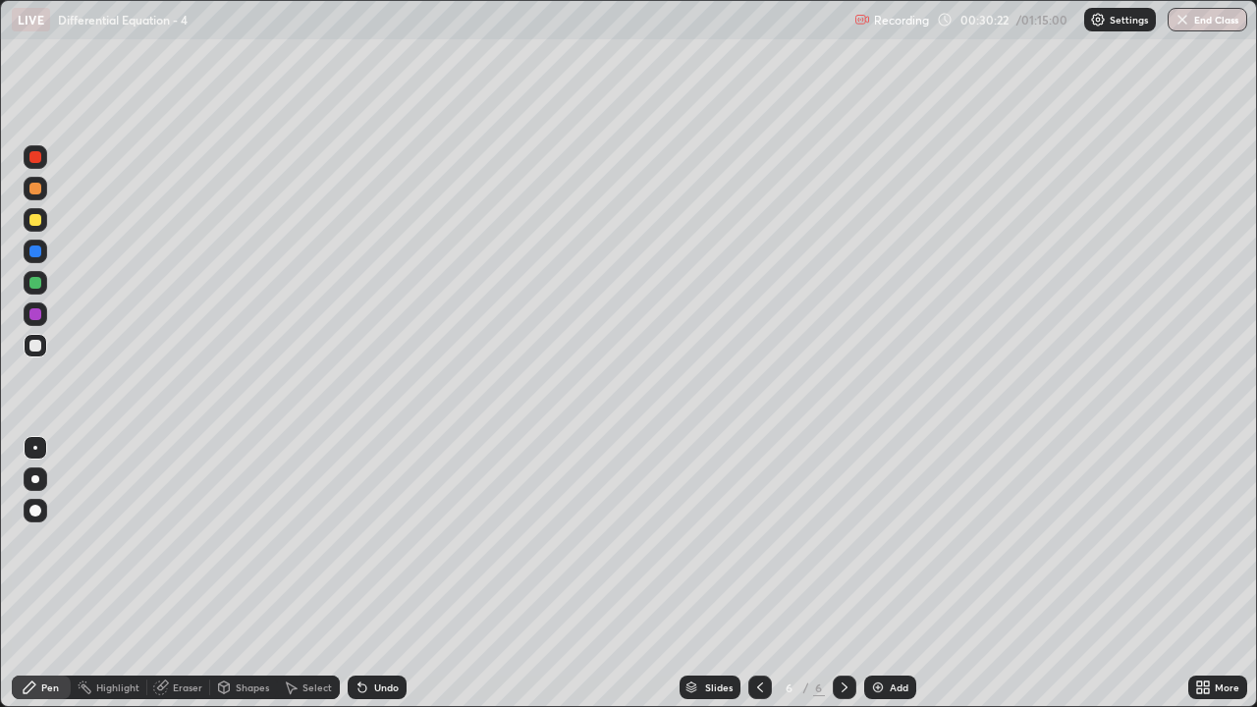
click at [1197, 574] on icon at bounding box center [1199, 684] width 5 height 5
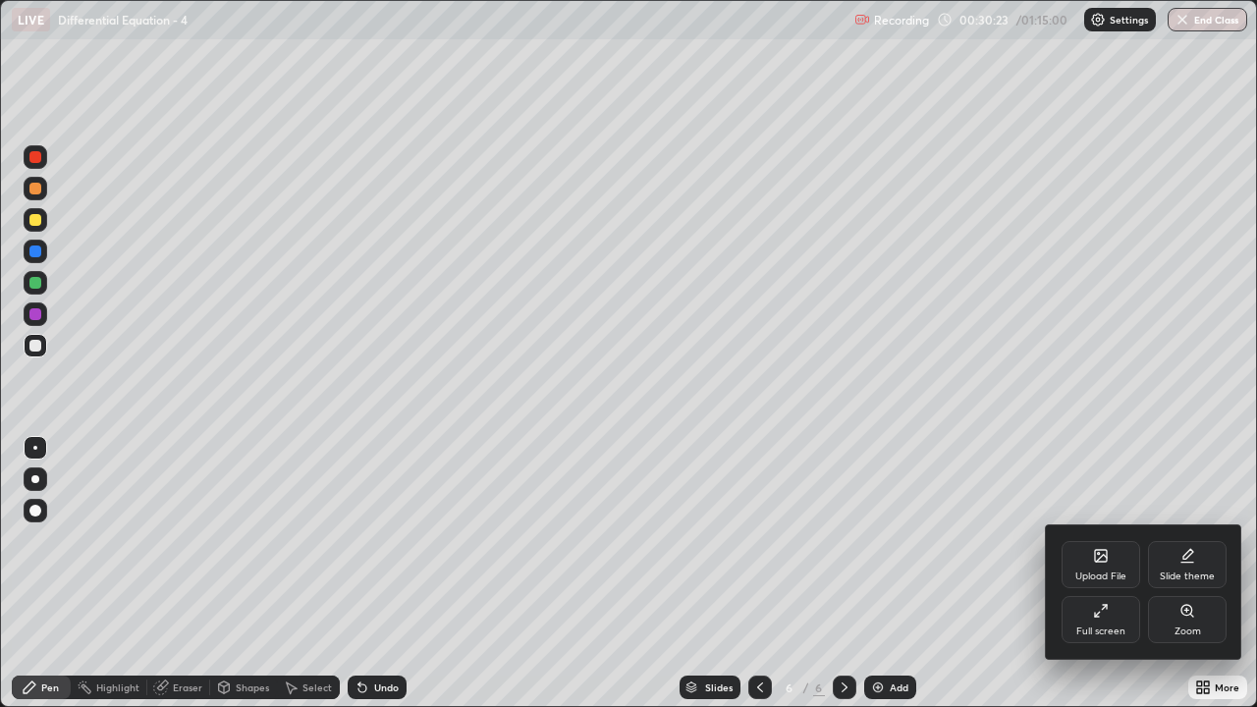
click at [1107, 574] on icon at bounding box center [1101, 611] width 16 height 16
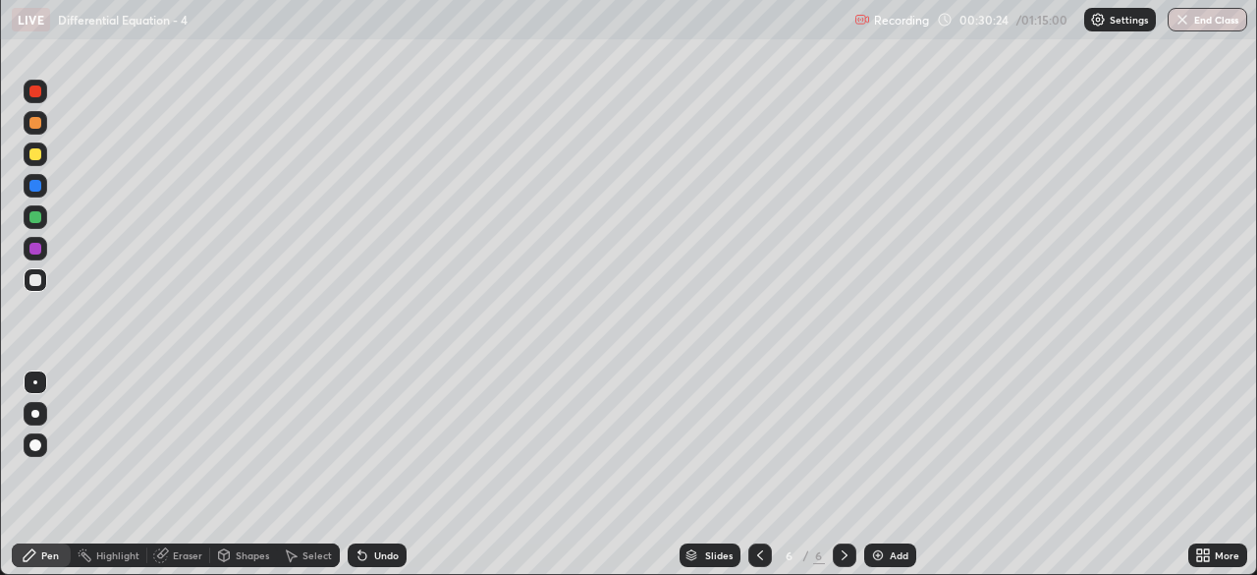
scroll to position [97660, 96978]
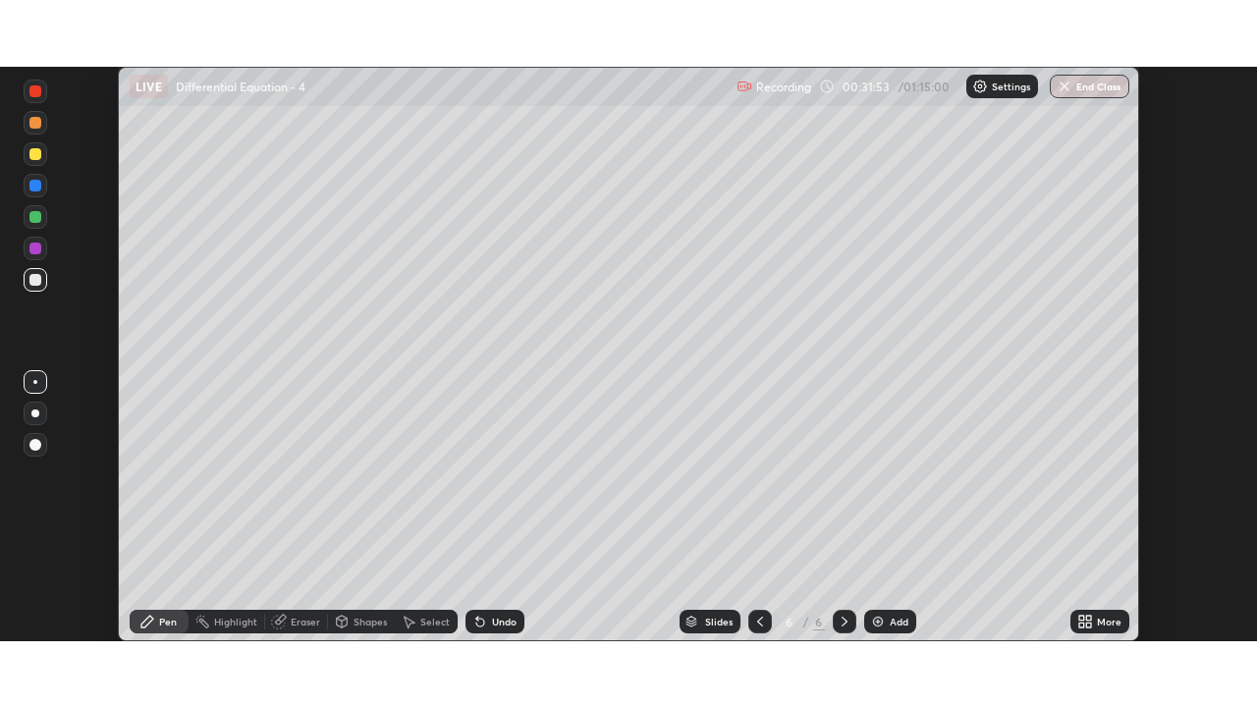
scroll to position [575, 1257]
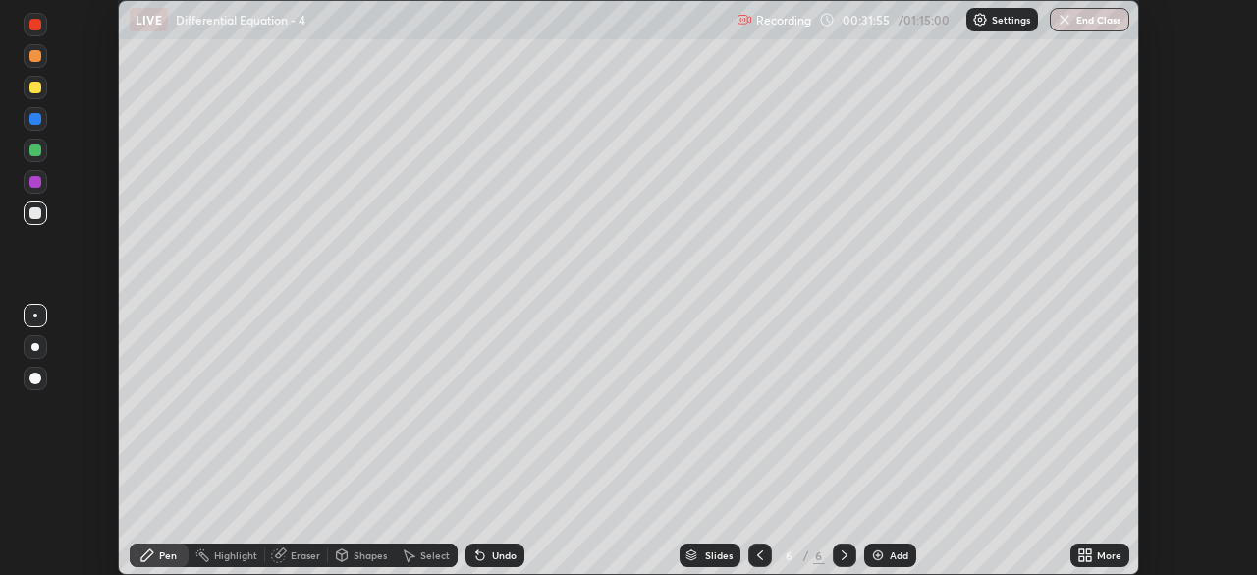
click at [1086, 553] on icon at bounding box center [1088, 551] width 5 height 5
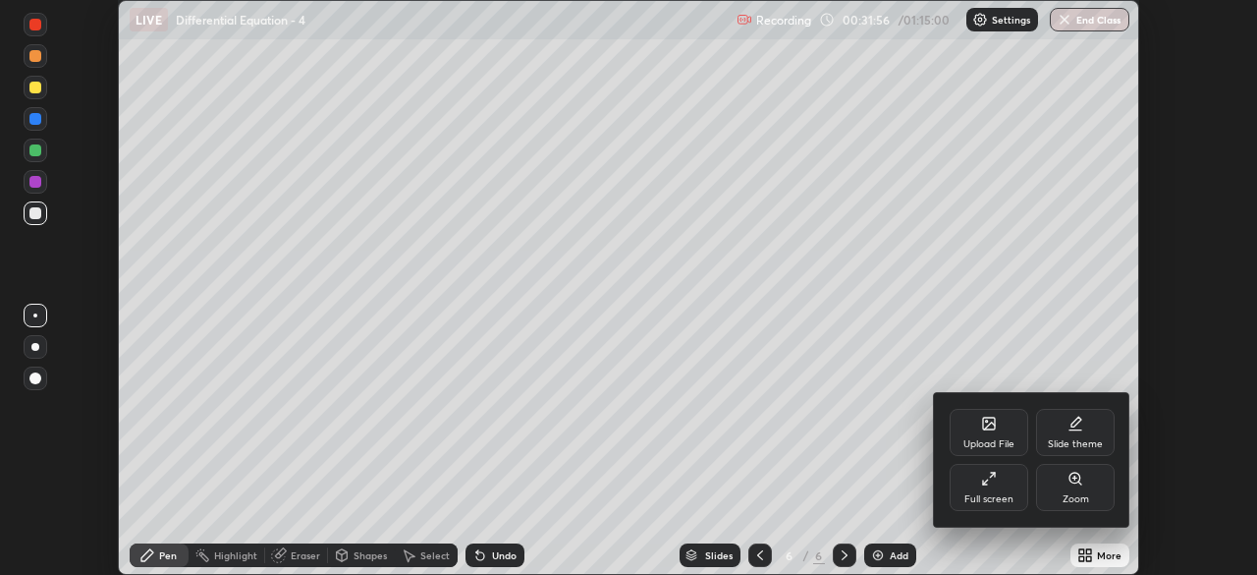
click at [997, 494] on div "Full screen" at bounding box center [989, 499] width 49 height 10
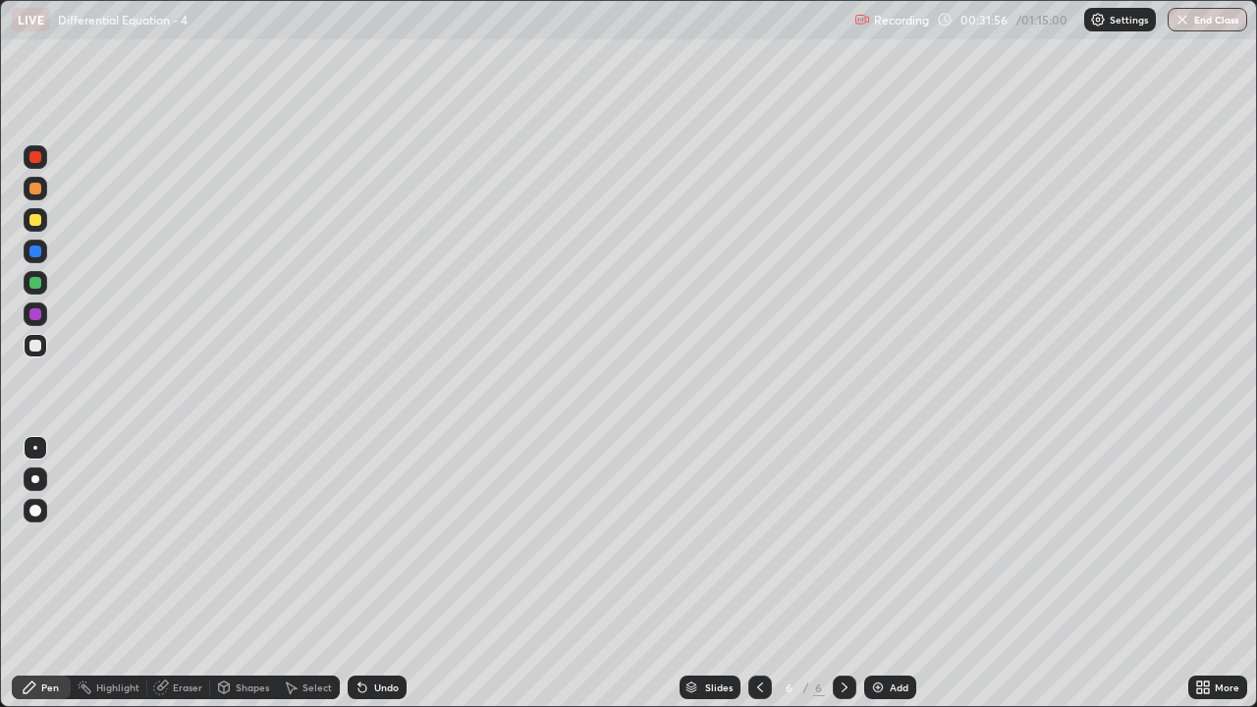
scroll to position [707, 1257]
click at [374, 574] on div "Undo" at bounding box center [386, 688] width 25 height 10
click at [383, 574] on div "Undo" at bounding box center [386, 688] width 25 height 10
click at [381, 574] on div "Undo" at bounding box center [386, 688] width 25 height 10
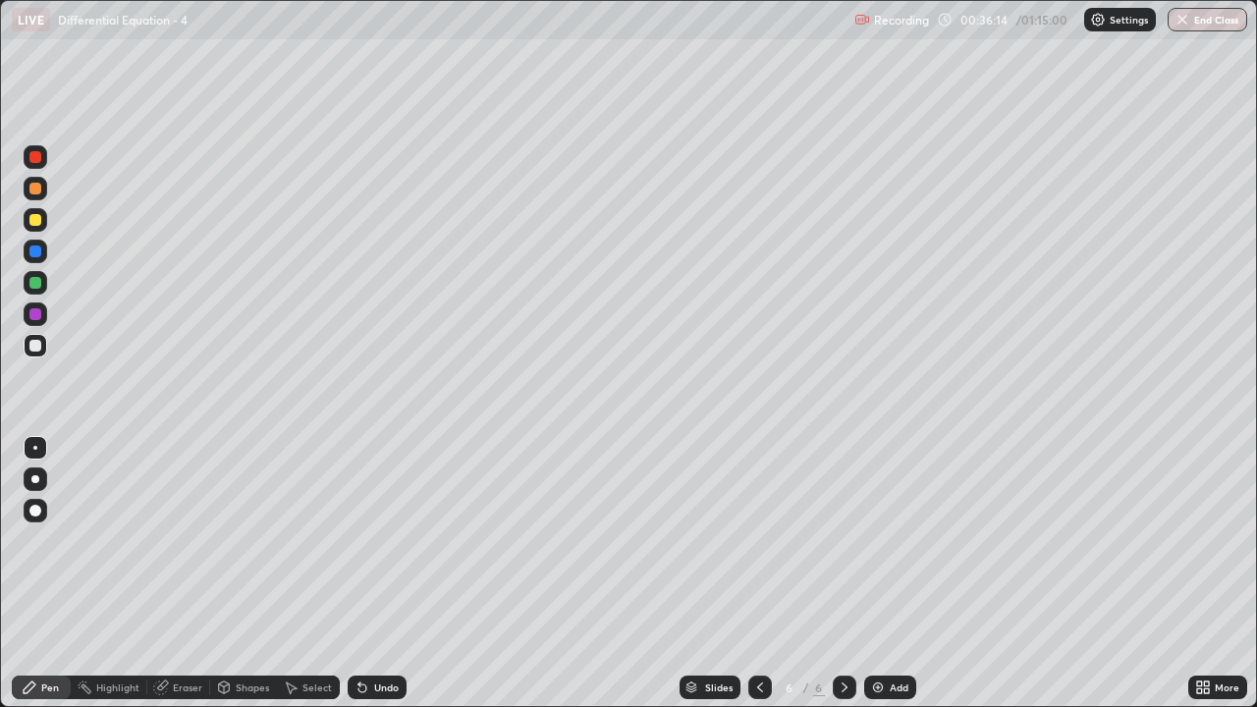
click at [312, 574] on div "Select" at bounding box center [317, 688] width 29 height 10
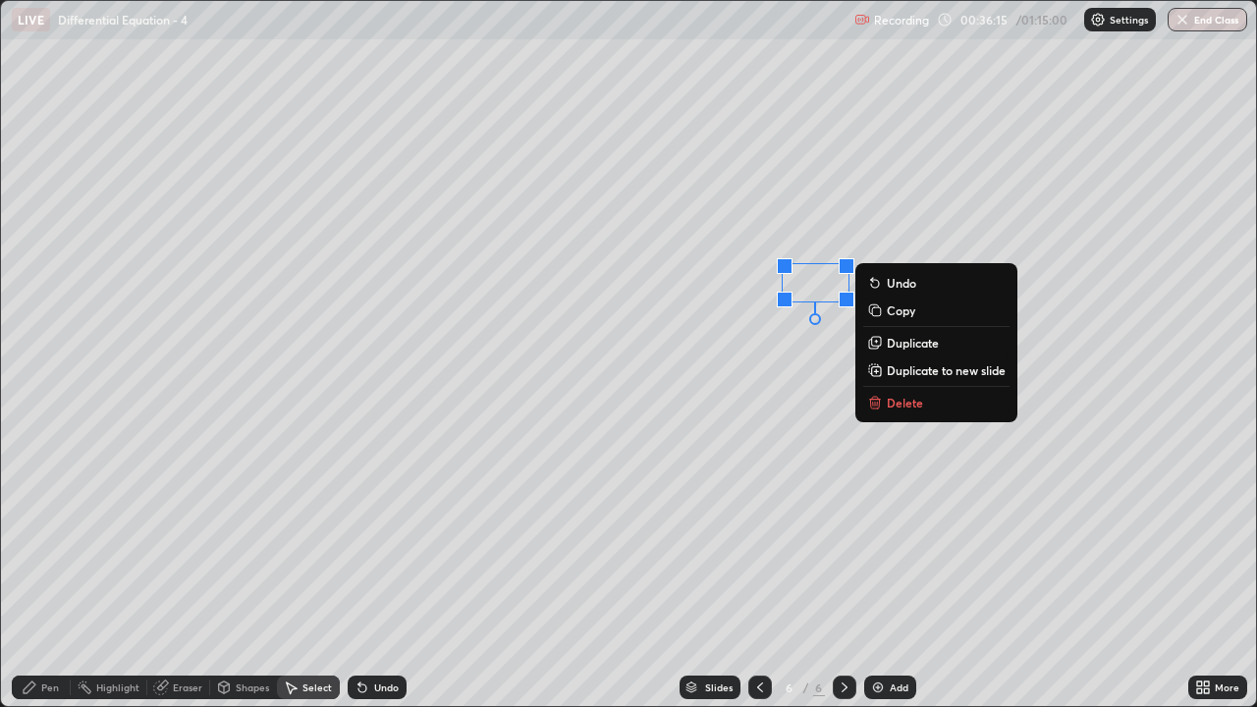
click at [910, 406] on p "Delete" at bounding box center [905, 403] width 36 height 16
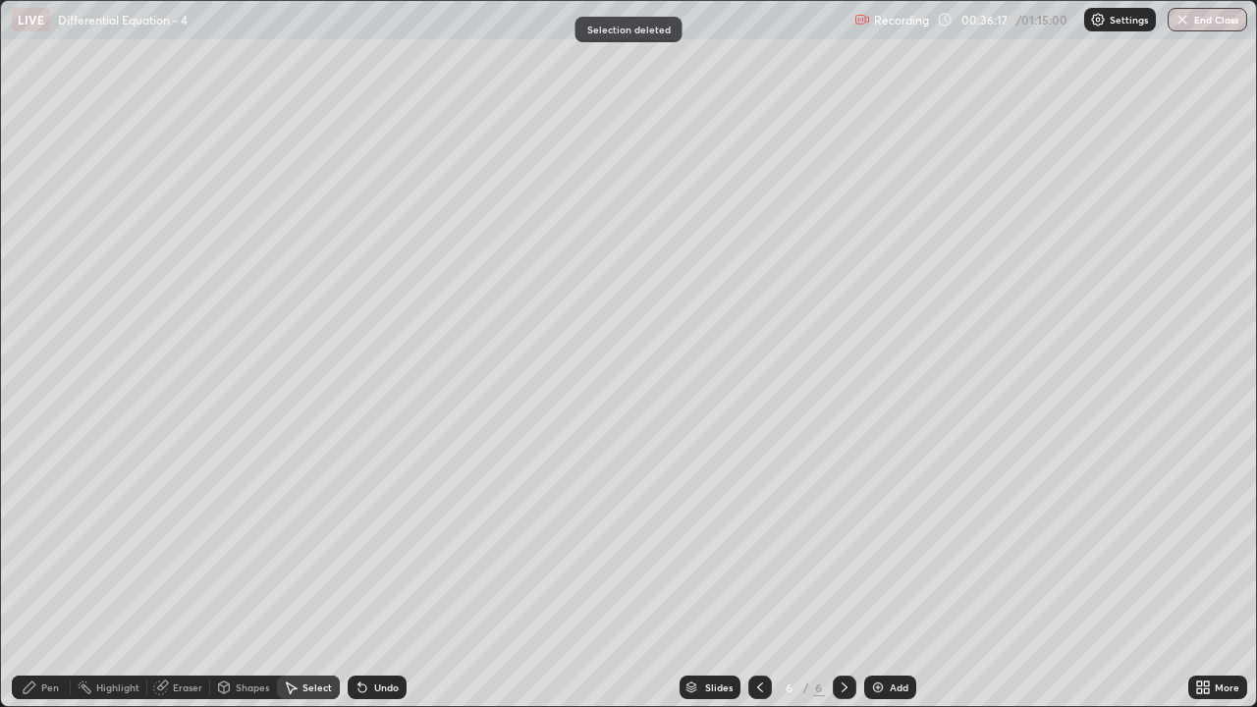
click at [26, 574] on div "Pen" at bounding box center [41, 688] width 59 height 24
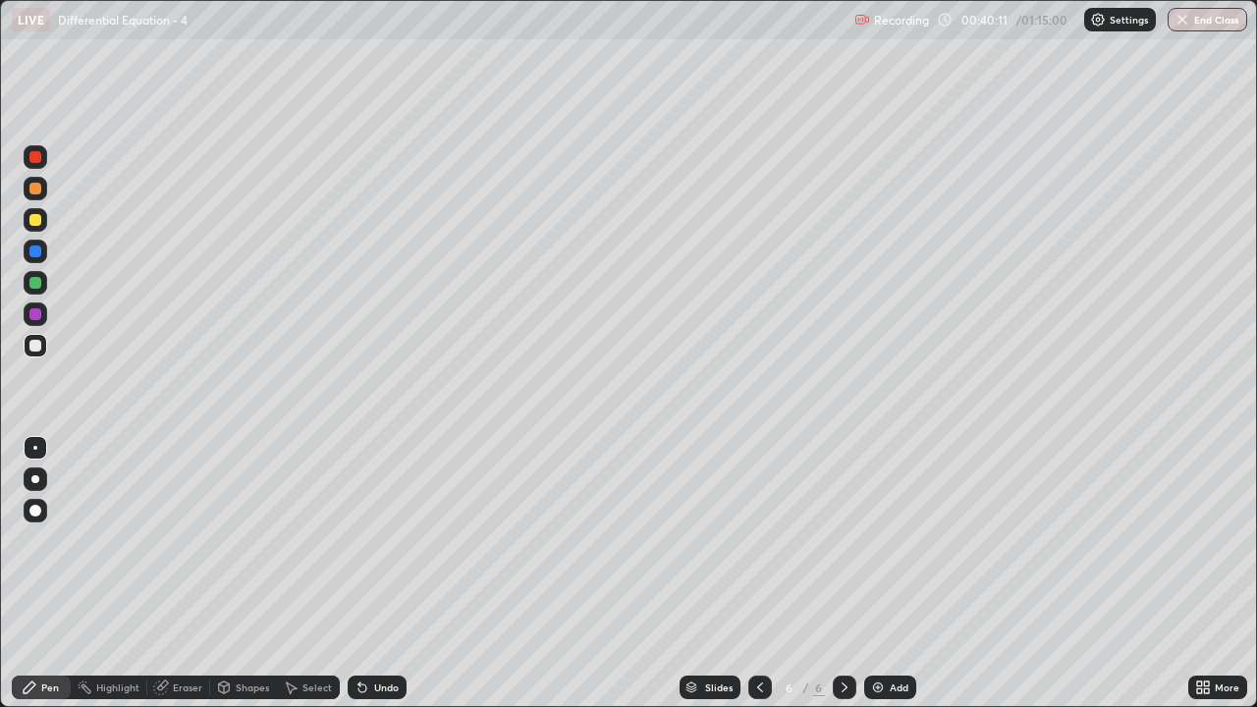
click at [303, 574] on div "Select" at bounding box center [317, 688] width 29 height 10
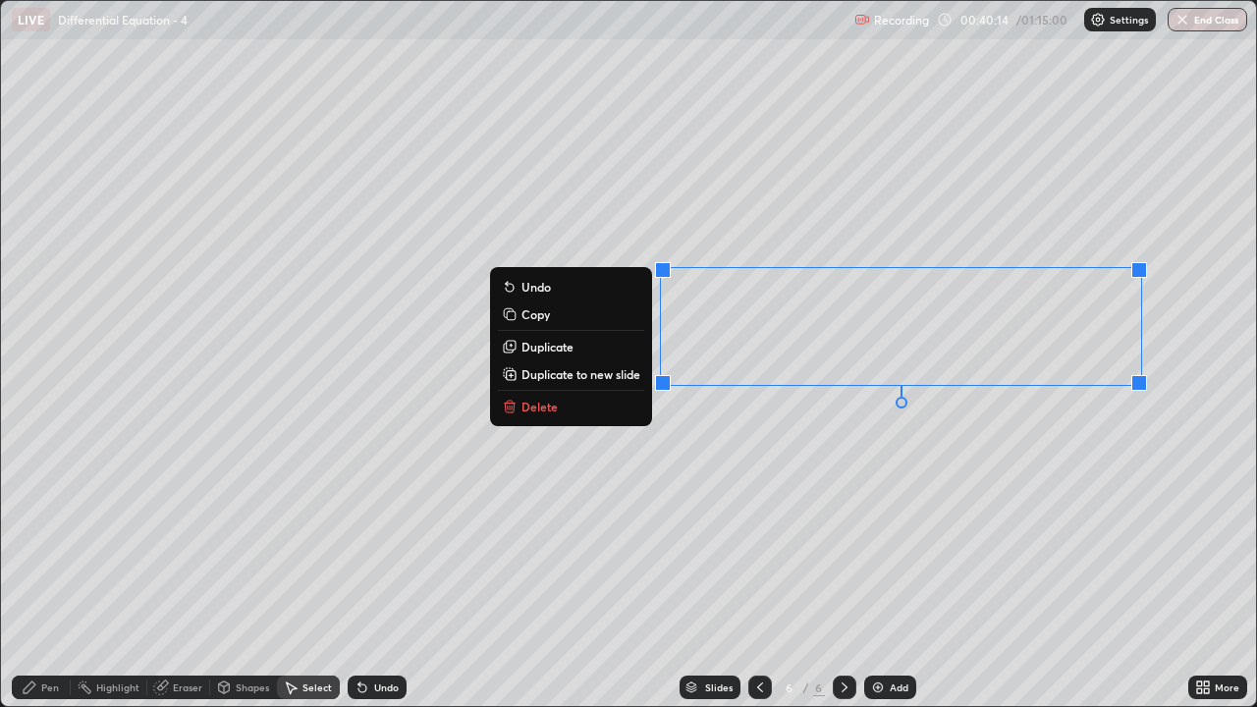
click at [579, 381] on p "Duplicate to new slide" at bounding box center [581, 374] width 119 height 16
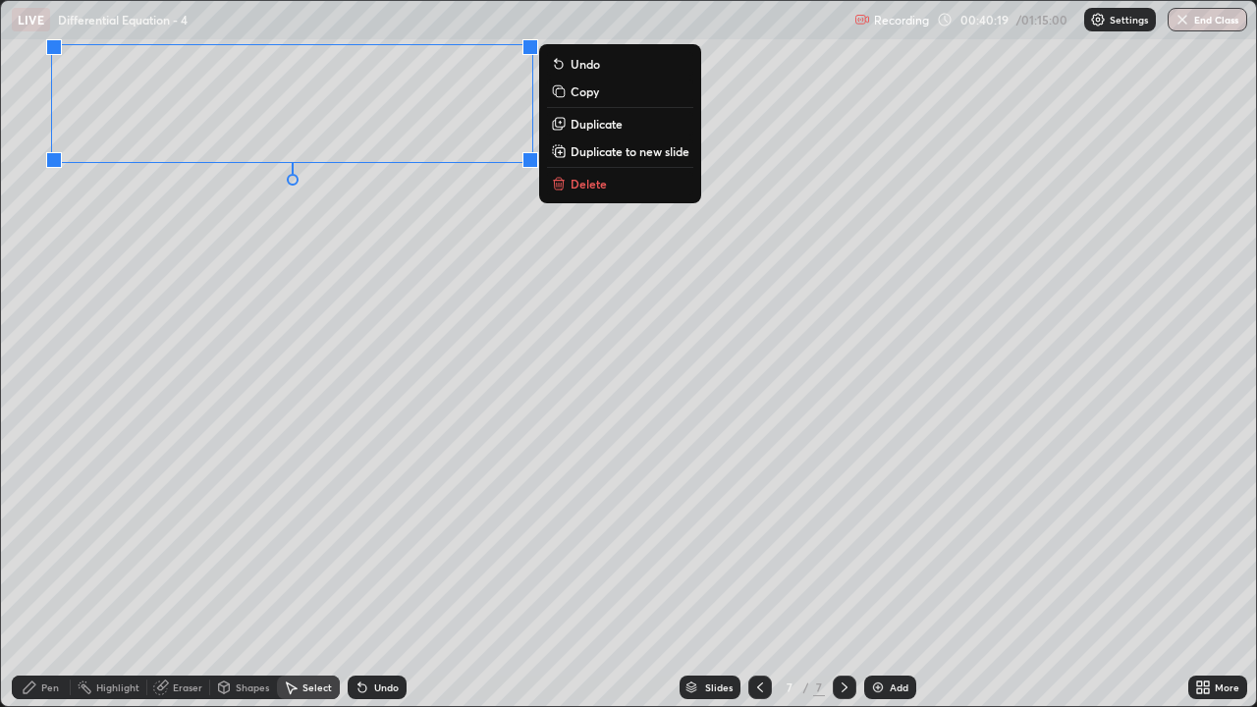
click at [22, 574] on icon at bounding box center [30, 688] width 16 height 16
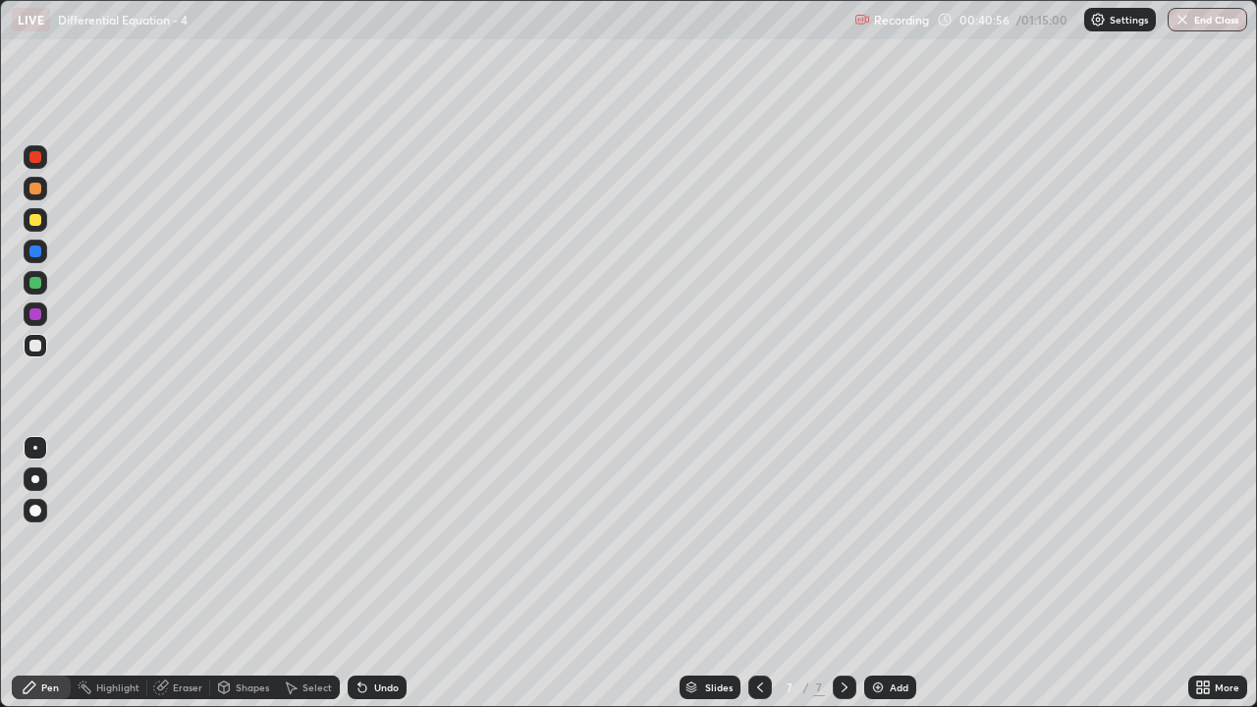
click at [370, 574] on div "Undo" at bounding box center [377, 688] width 59 height 24
click at [30, 216] on div at bounding box center [35, 220] width 12 height 12
click at [39, 346] on div at bounding box center [35, 346] width 12 height 12
click at [379, 574] on div "Undo" at bounding box center [386, 688] width 25 height 10
click at [380, 574] on div "Undo" at bounding box center [377, 688] width 59 height 24
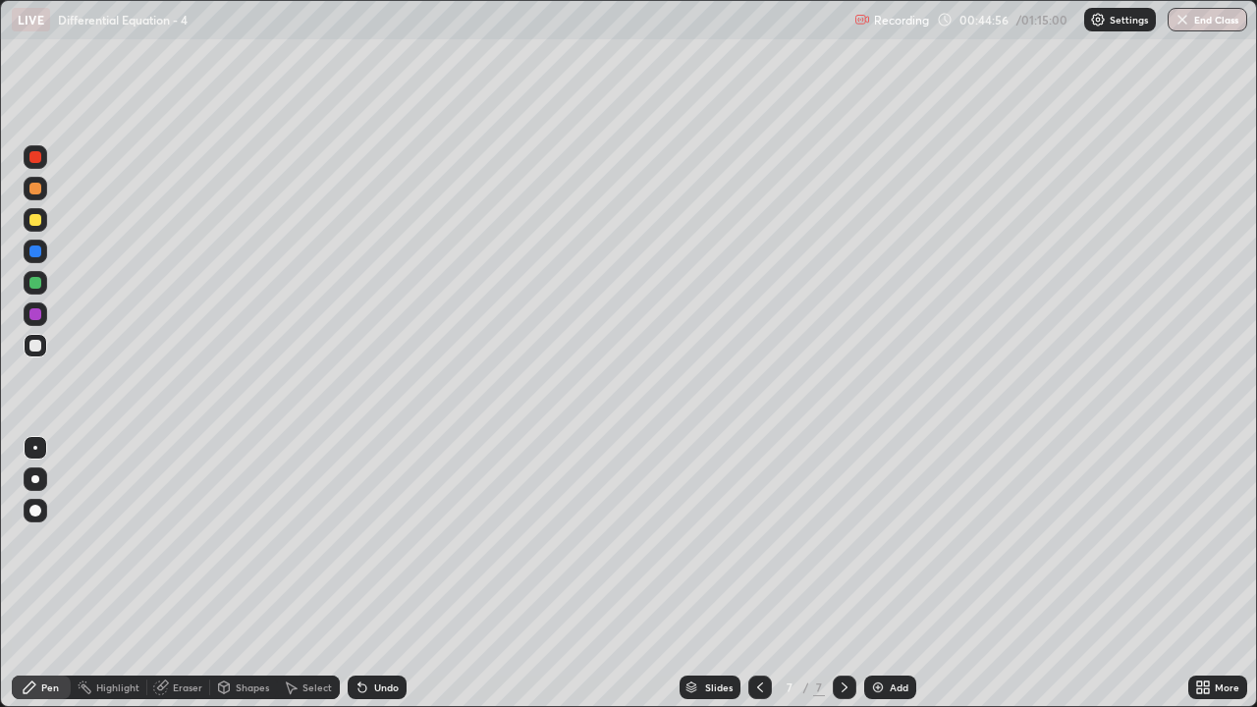
click at [307, 574] on div "Select" at bounding box center [317, 688] width 29 height 10
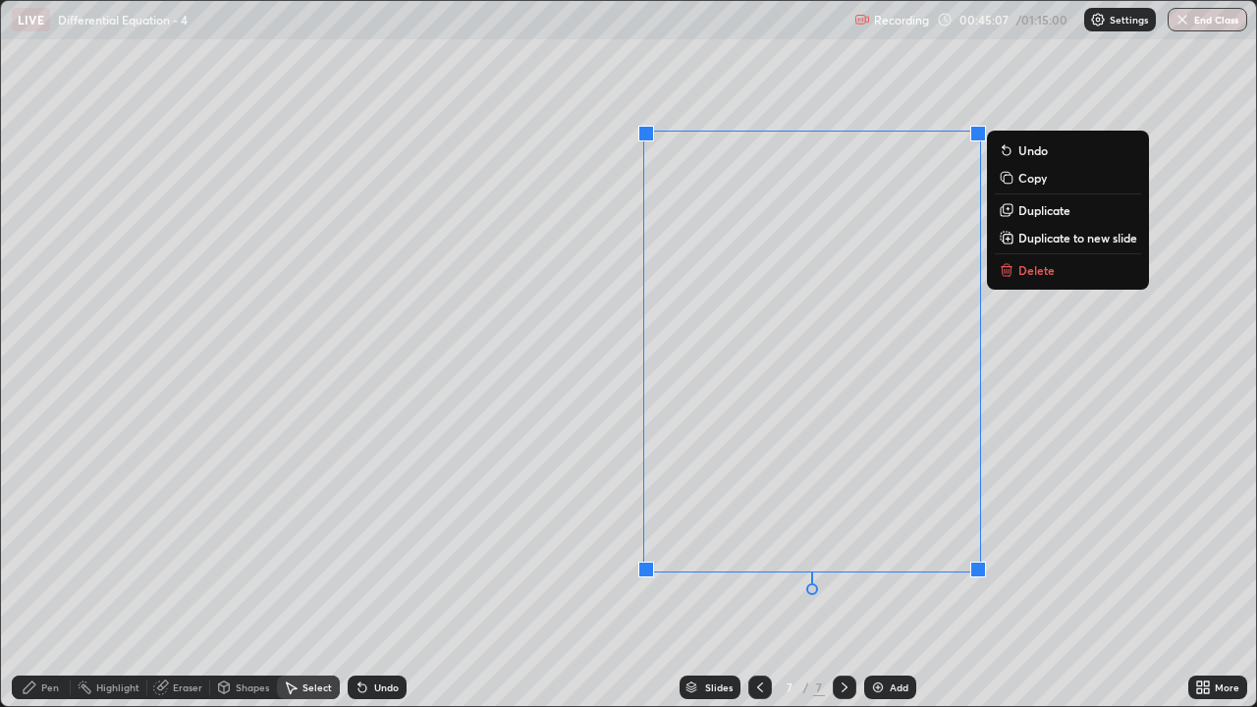
click at [1033, 273] on p "Delete" at bounding box center [1037, 270] width 36 height 16
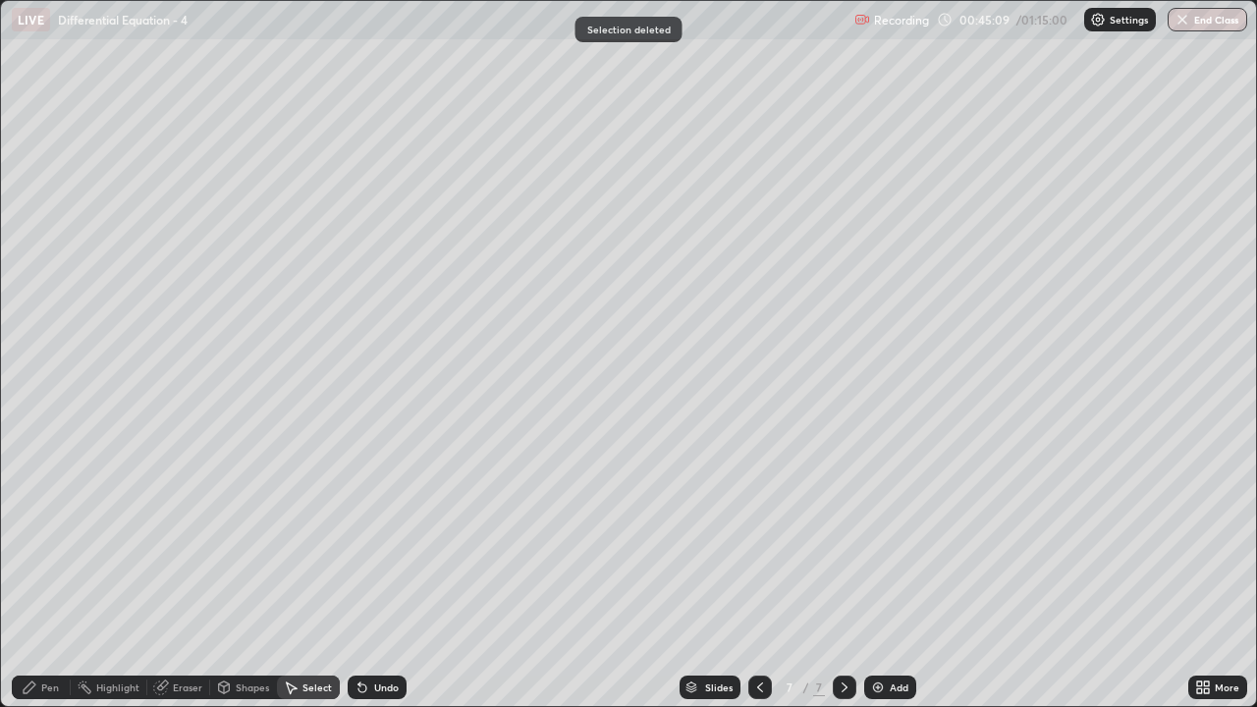
click at [46, 574] on div "Pen" at bounding box center [50, 688] width 18 height 10
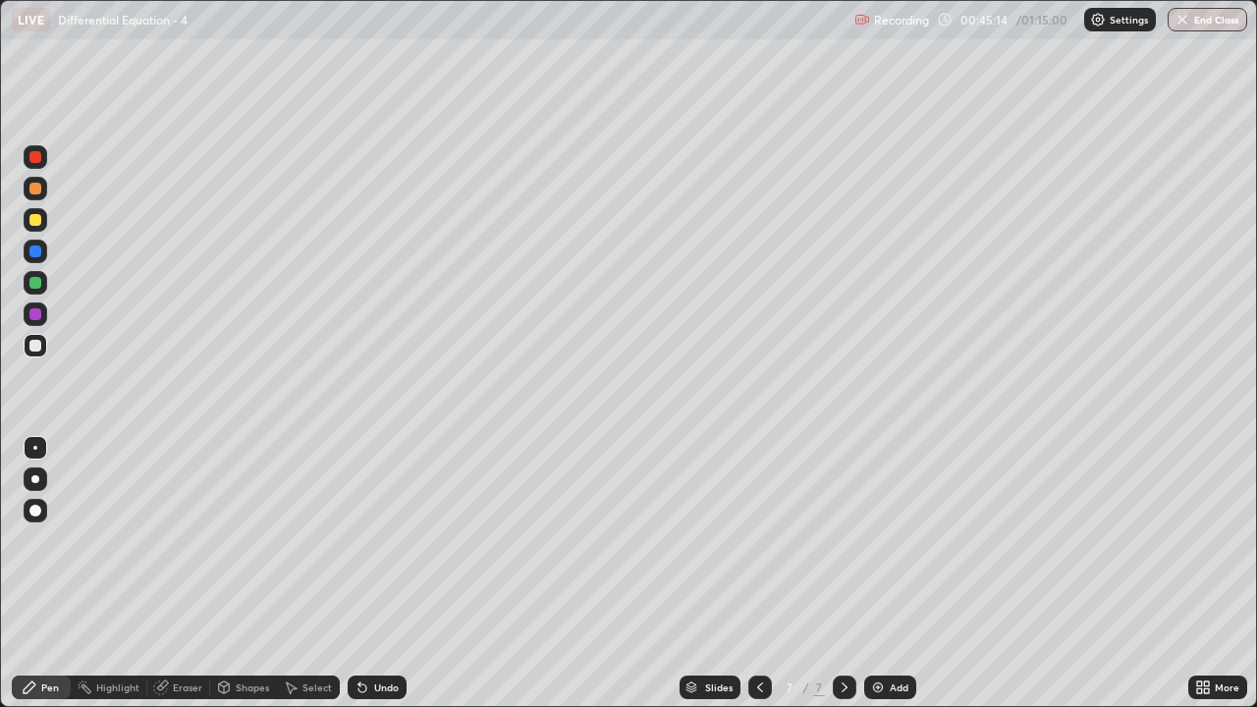
click at [374, 574] on div "Undo" at bounding box center [386, 688] width 25 height 10
click at [377, 574] on div "Undo" at bounding box center [386, 688] width 25 height 10
click at [374, 574] on div "Undo" at bounding box center [386, 688] width 25 height 10
click at [759, 574] on icon at bounding box center [760, 688] width 16 height 16
click at [843, 574] on icon at bounding box center [845, 688] width 6 height 10
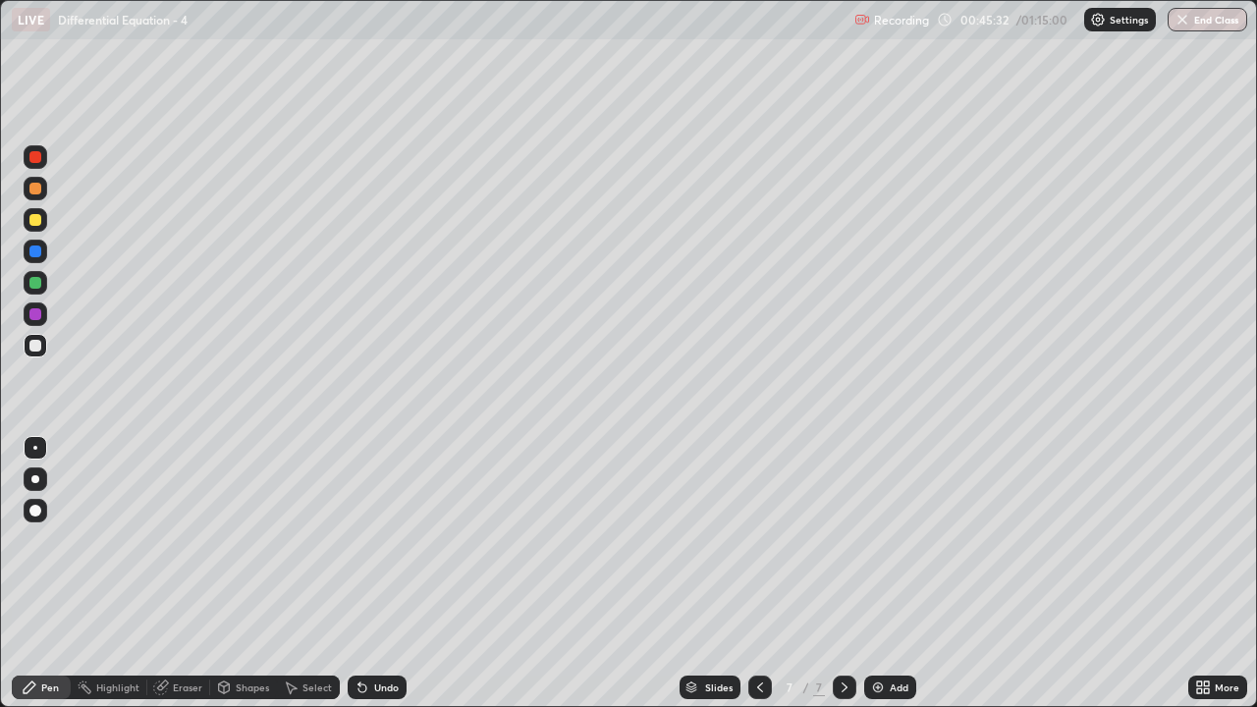
click at [382, 574] on div "Undo" at bounding box center [386, 688] width 25 height 10
click at [383, 574] on div "Undo" at bounding box center [386, 688] width 25 height 10
click at [374, 574] on div "Undo" at bounding box center [386, 688] width 25 height 10
click at [170, 574] on div "Eraser" at bounding box center [178, 688] width 63 height 24
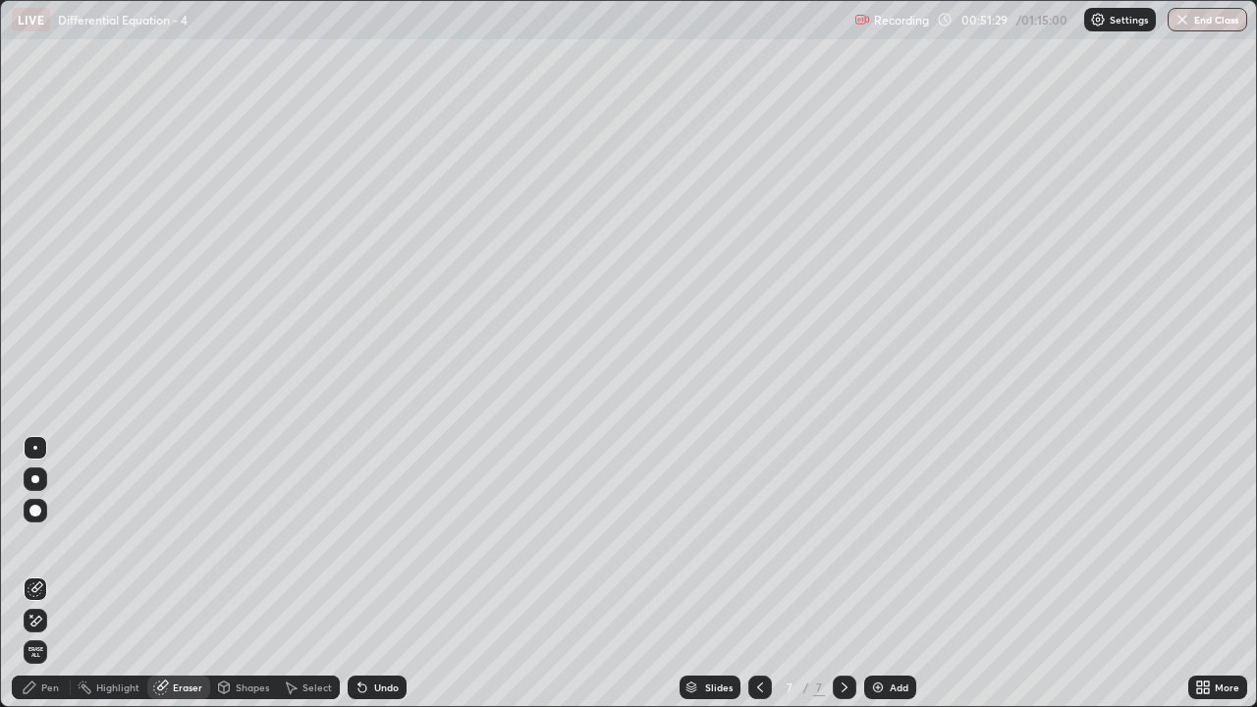
click at [42, 574] on div "Pen" at bounding box center [41, 688] width 59 height 24
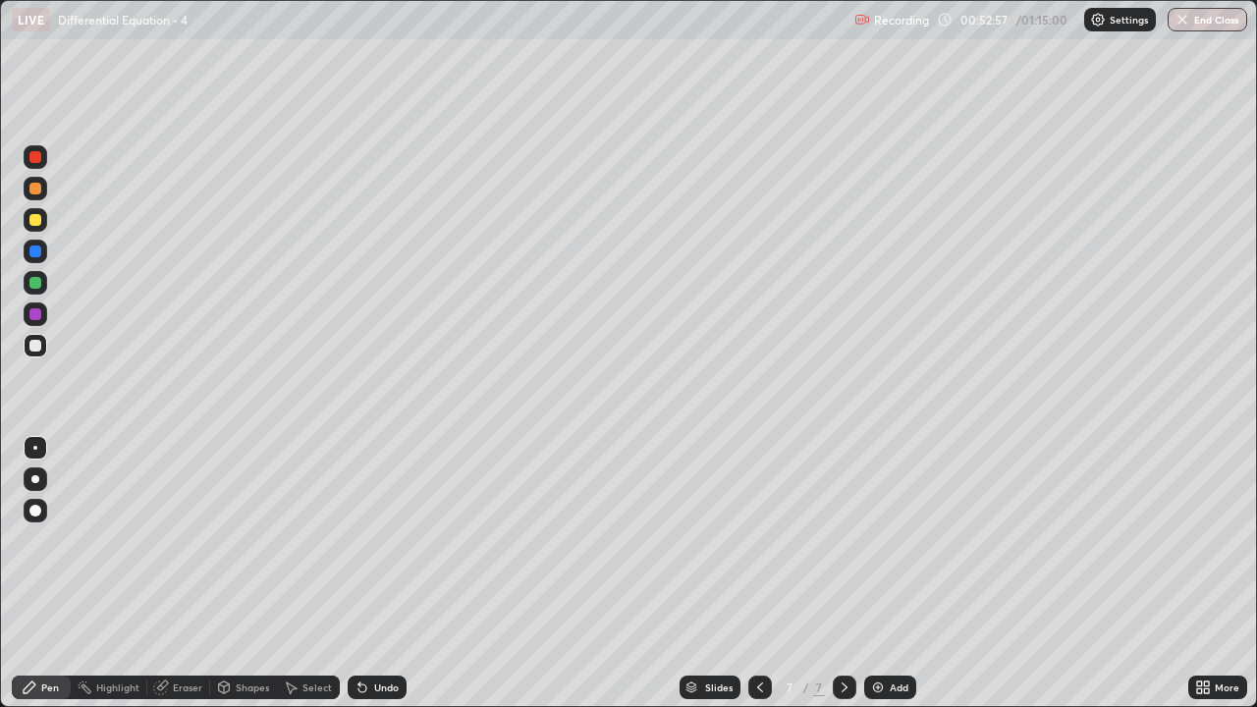
click at [381, 574] on div "Undo" at bounding box center [386, 688] width 25 height 10
click at [380, 574] on div "Undo" at bounding box center [386, 688] width 25 height 10
click at [895, 574] on div "Add" at bounding box center [899, 688] width 19 height 10
click at [365, 574] on div "Undo" at bounding box center [377, 688] width 59 height 24
click at [368, 574] on div "Undo" at bounding box center [377, 688] width 59 height 24
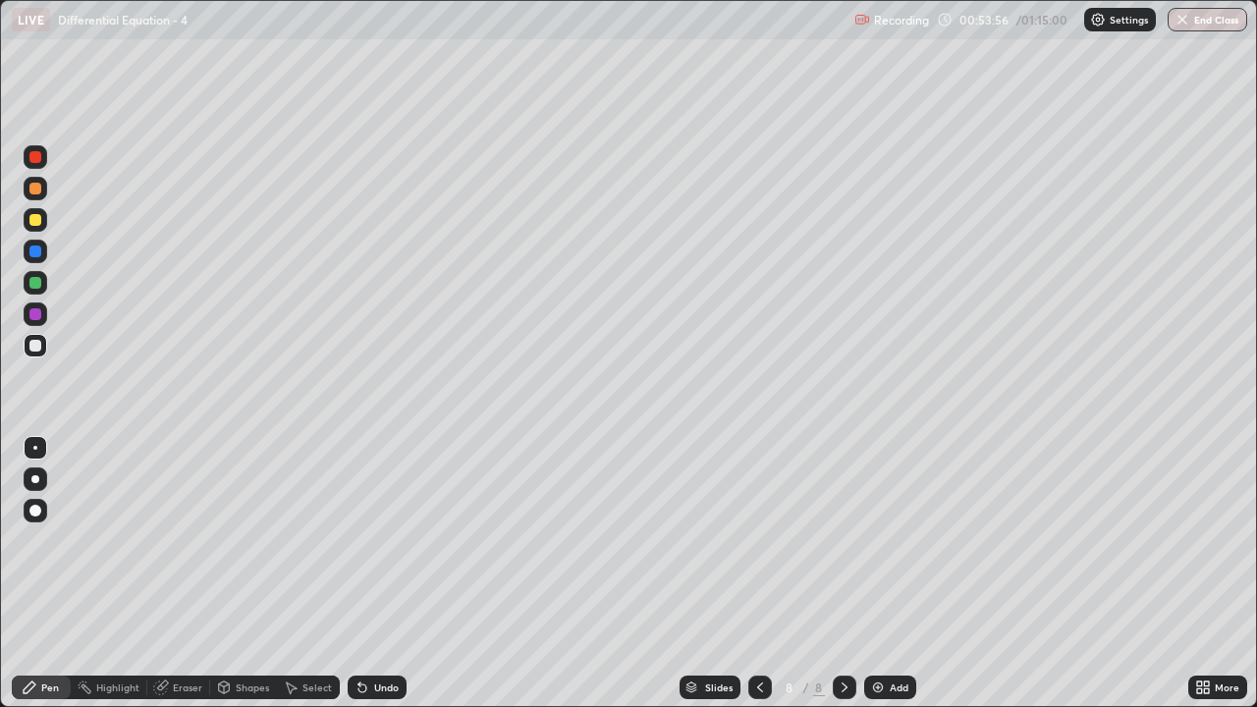
click at [367, 574] on div "Undo" at bounding box center [377, 688] width 59 height 24
click at [366, 574] on icon at bounding box center [363, 688] width 16 height 16
click at [374, 574] on div "Undo" at bounding box center [386, 688] width 25 height 10
click at [886, 574] on div "Add" at bounding box center [890, 688] width 52 height 24
click at [374, 574] on div "Undo" at bounding box center [386, 688] width 25 height 10
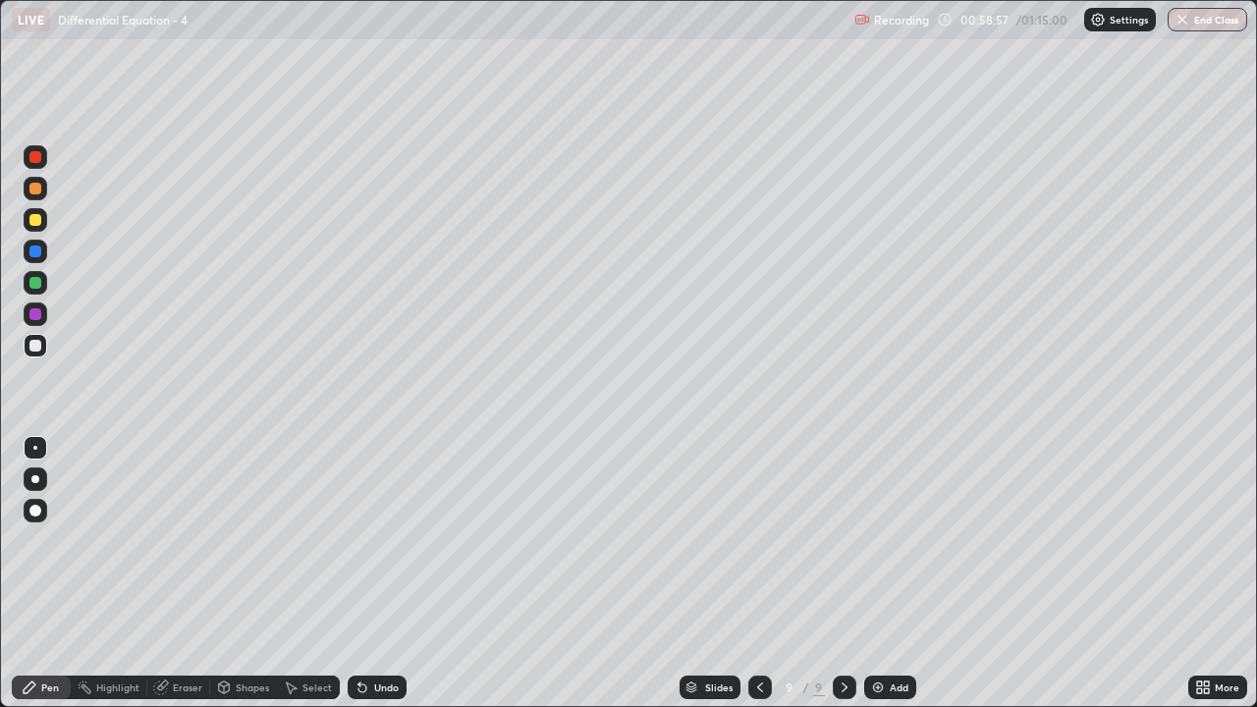
click at [374, 574] on div "Undo" at bounding box center [386, 688] width 25 height 10
click at [369, 574] on div "Undo" at bounding box center [377, 688] width 59 height 24
click at [390, 574] on div "Undo" at bounding box center [377, 688] width 59 height 24
click at [375, 574] on div "Undo" at bounding box center [386, 688] width 25 height 10
click at [380, 574] on div "Undo" at bounding box center [386, 688] width 25 height 10
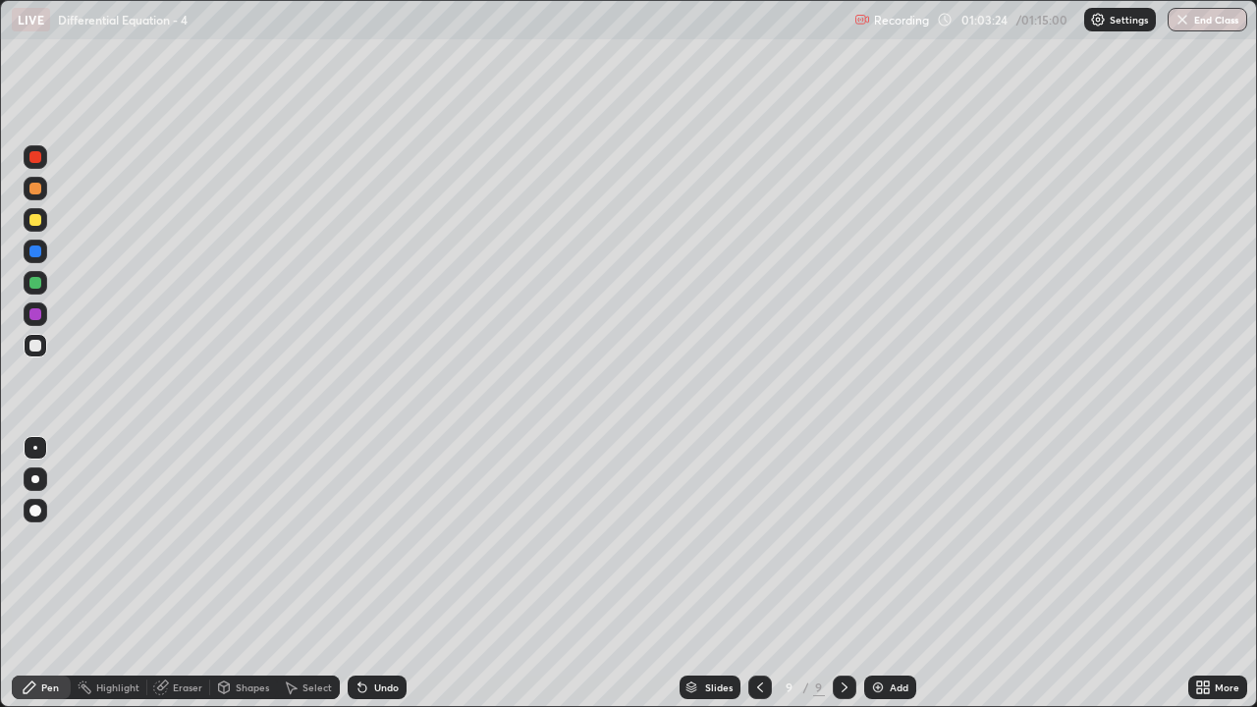
click at [881, 574] on img at bounding box center [878, 688] width 16 height 16
click at [383, 574] on div "Undo" at bounding box center [386, 688] width 25 height 10
click at [174, 574] on div "Eraser" at bounding box center [187, 688] width 29 height 10
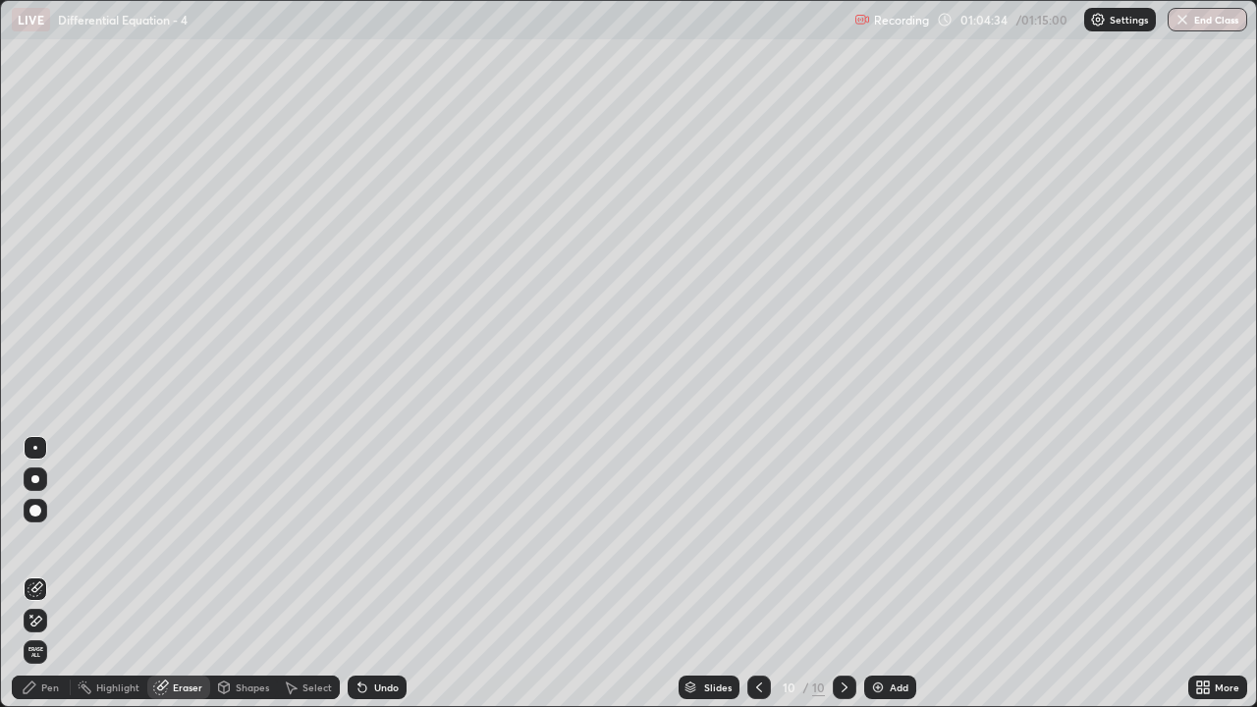
click at [42, 574] on div "Pen" at bounding box center [50, 688] width 18 height 10
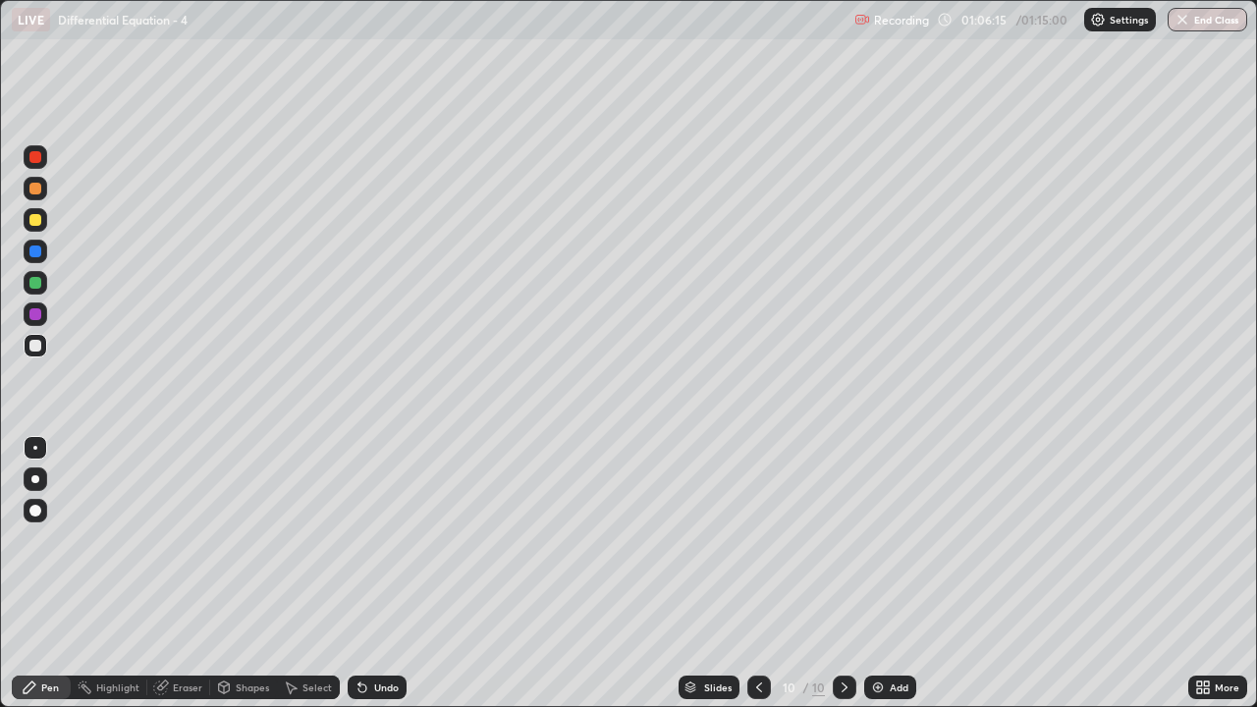
click at [179, 574] on div "Eraser" at bounding box center [187, 688] width 29 height 10
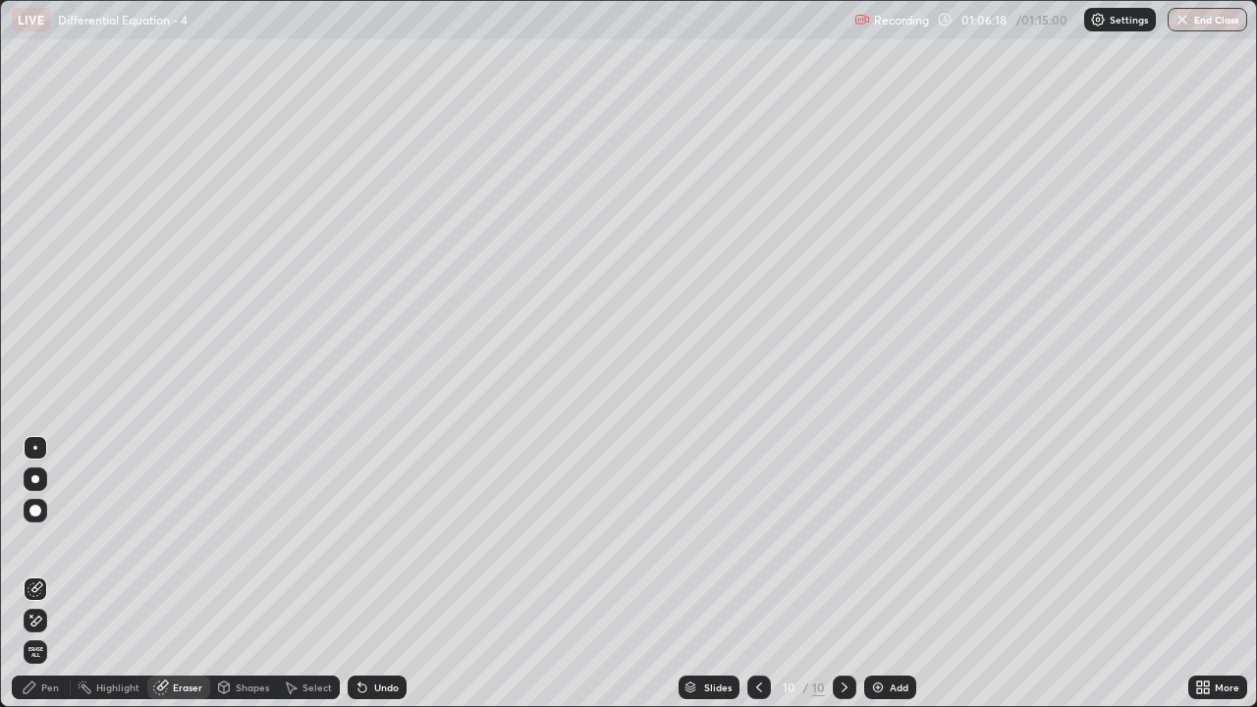
click at [34, 574] on icon at bounding box center [30, 688] width 16 height 16
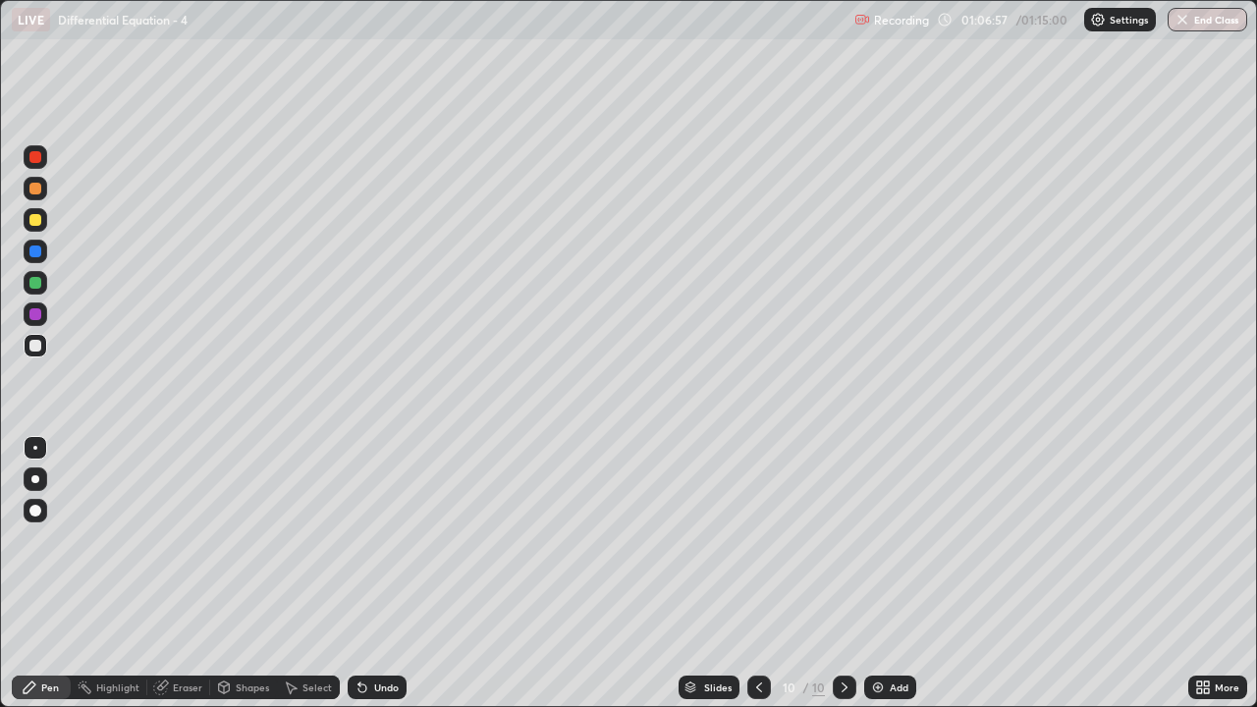
click at [385, 574] on div "Undo" at bounding box center [386, 688] width 25 height 10
click at [383, 574] on div "Undo" at bounding box center [386, 688] width 25 height 10
click at [381, 574] on div "Undo" at bounding box center [386, 688] width 25 height 10
click at [876, 574] on img at bounding box center [878, 688] width 16 height 16
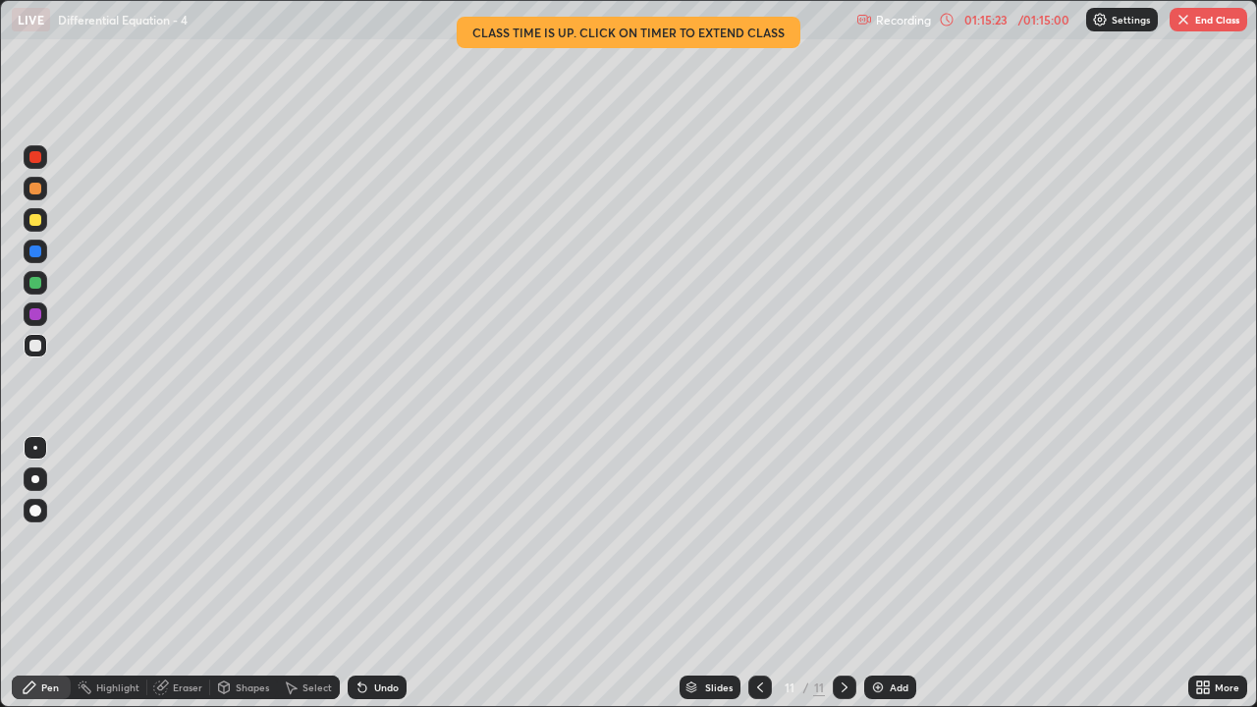
click at [1190, 22] on img "button" at bounding box center [1184, 20] width 16 height 16
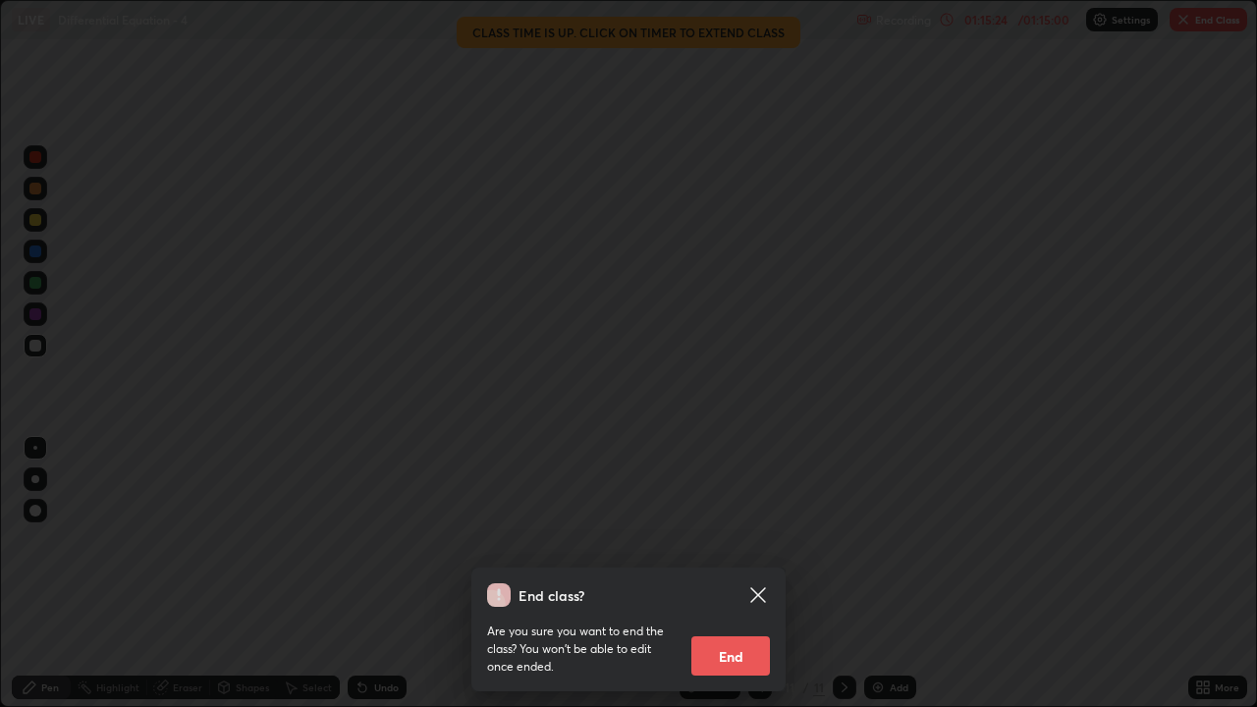
click at [742, 574] on button "End" at bounding box center [731, 656] width 79 height 39
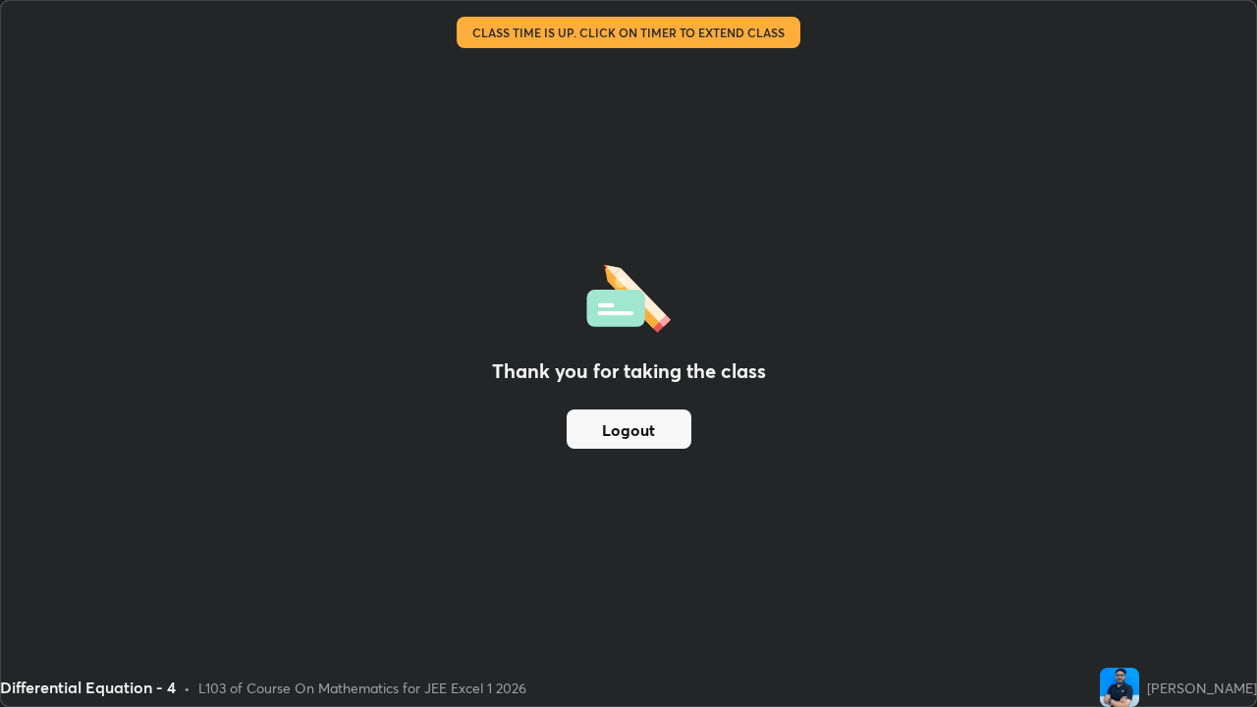
click at [640, 431] on button "Logout" at bounding box center [629, 429] width 125 height 39
